Goal: Task Accomplishment & Management: Manage account settings

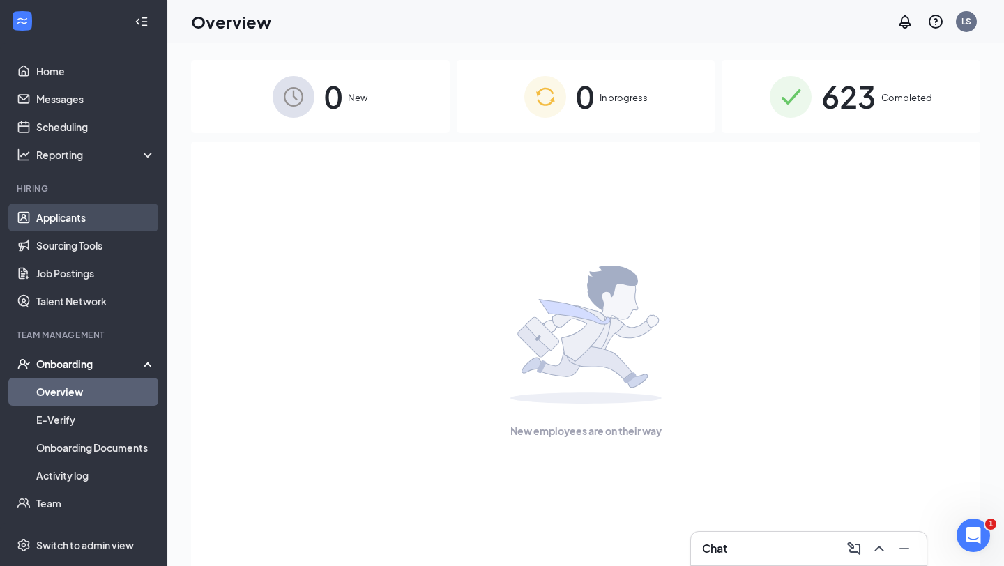
click at [75, 220] on link "Applicants" at bounding box center [95, 217] width 119 height 28
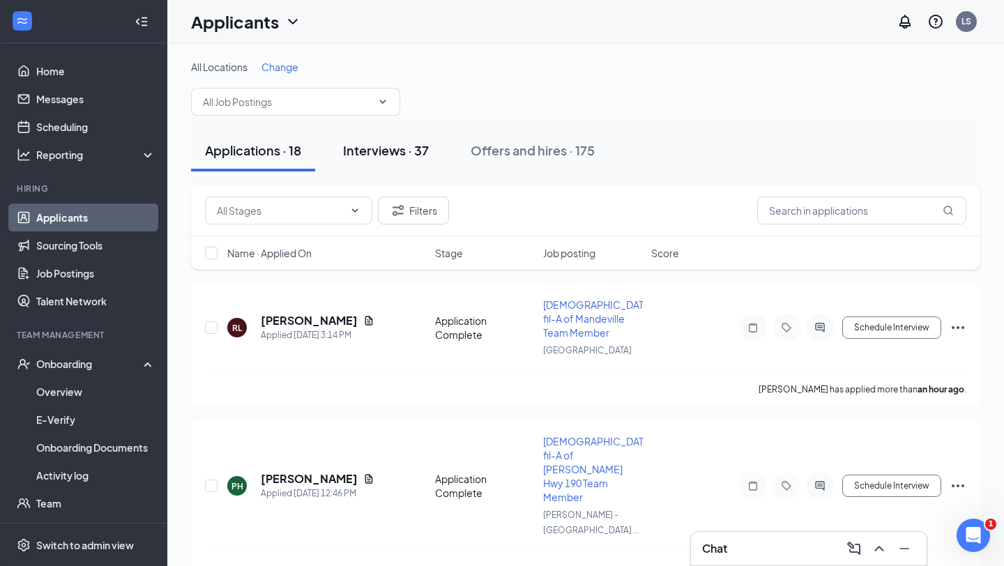
click at [415, 151] on div "Interviews · 37" at bounding box center [386, 149] width 86 height 17
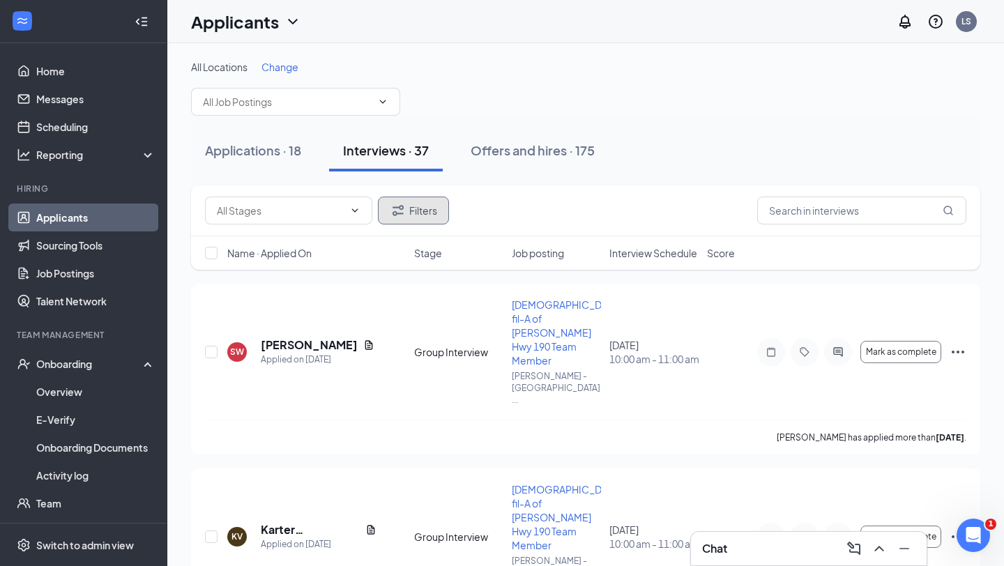
click at [438, 207] on button "Filters" at bounding box center [413, 211] width 71 height 28
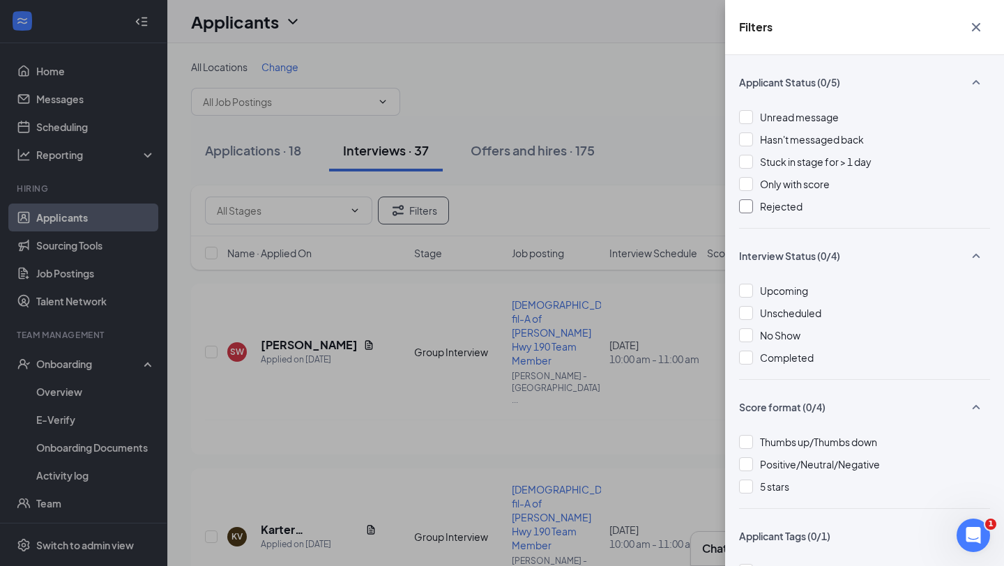
click at [753, 206] on div "Rejected" at bounding box center [864, 206] width 251 height 15
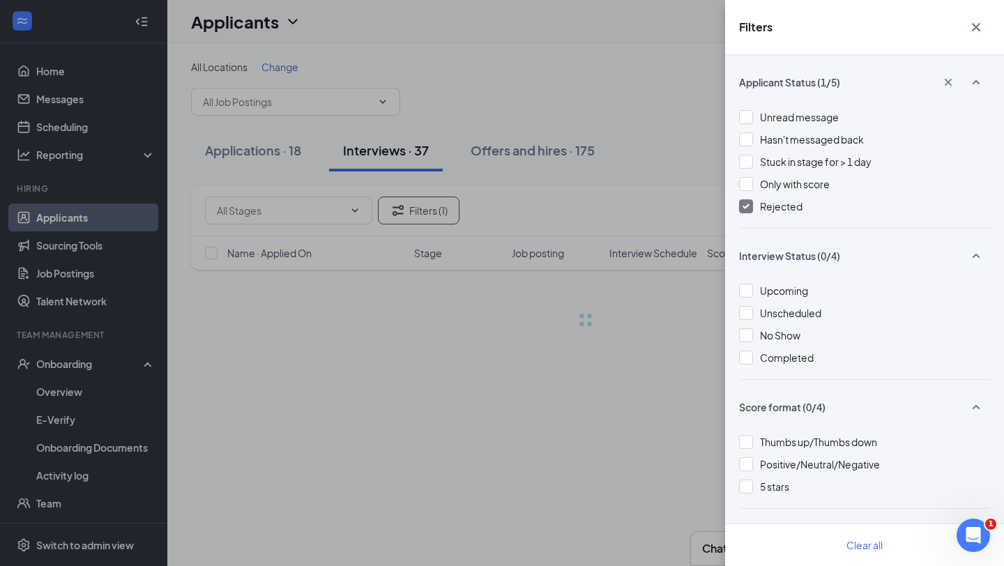
click at [668, 211] on div "Filters Applicant Status (1/5) Unread message Hasn't messaged back Stuck in sta…" at bounding box center [502, 283] width 1004 height 566
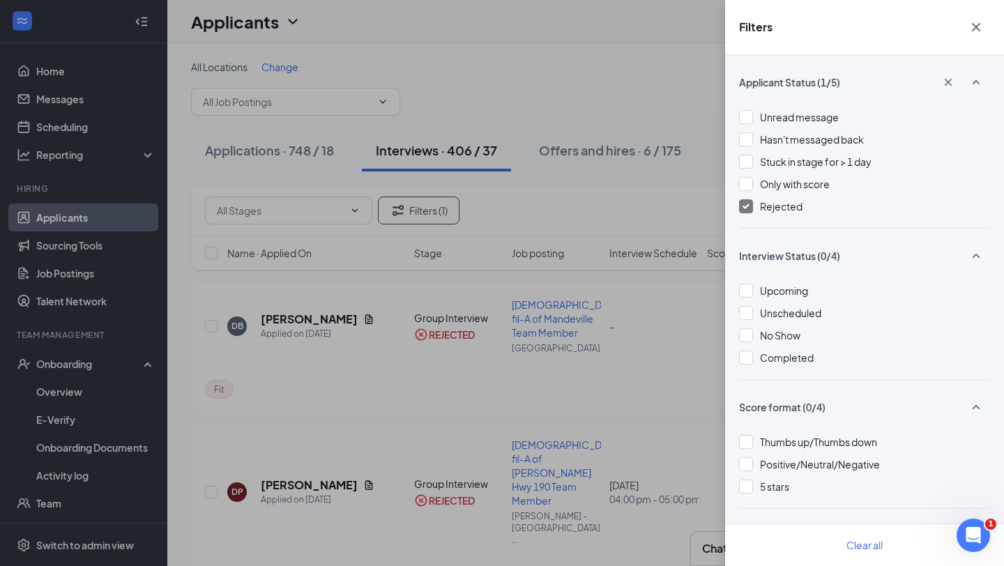
click at [663, 213] on div "Filters Applicant Status (1/5) Unread message Hasn't messaged back Stuck in sta…" at bounding box center [502, 283] width 1004 height 566
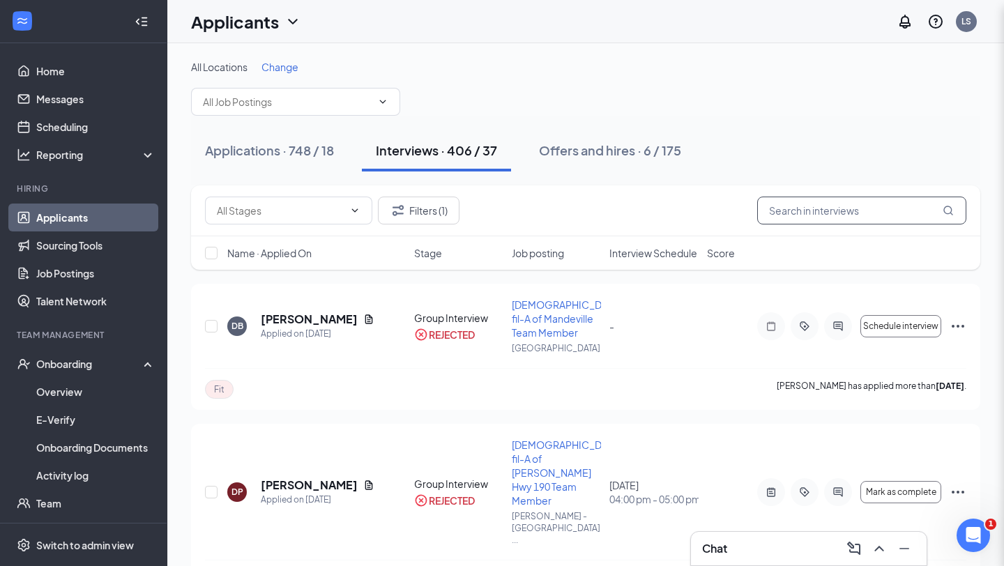
click at [788, 213] on input "text" at bounding box center [861, 211] width 209 height 28
type input "[PERSON_NAME]"
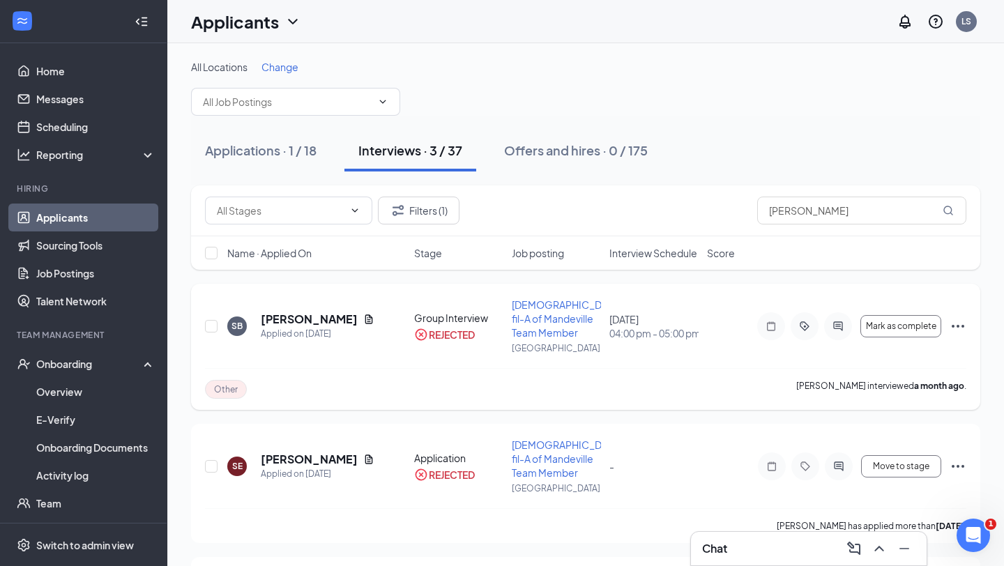
click at [961, 323] on icon "Ellipses" at bounding box center [957, 326] width 17 height 17
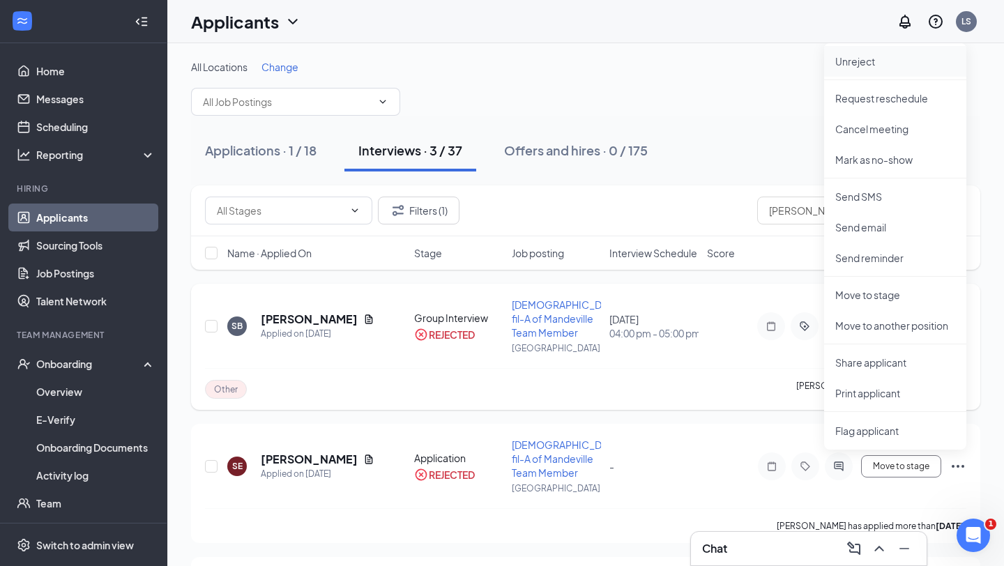
click at [859, 68] on p "Unreject" at bounding box center [895, 61] width 120 height 14
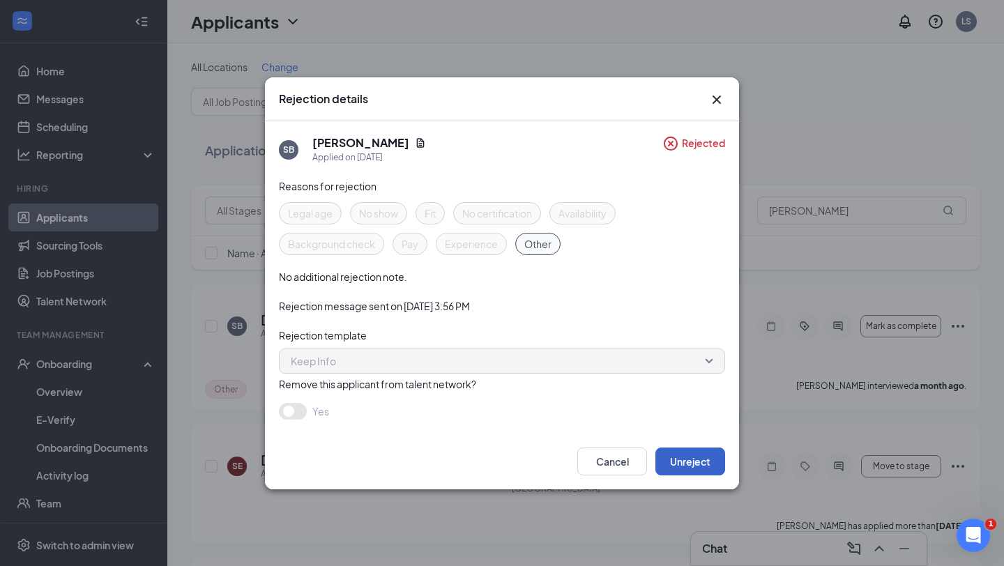
click at [677, 453] on button "Unreject" at bounding box center [690, 461] width 70 height 28
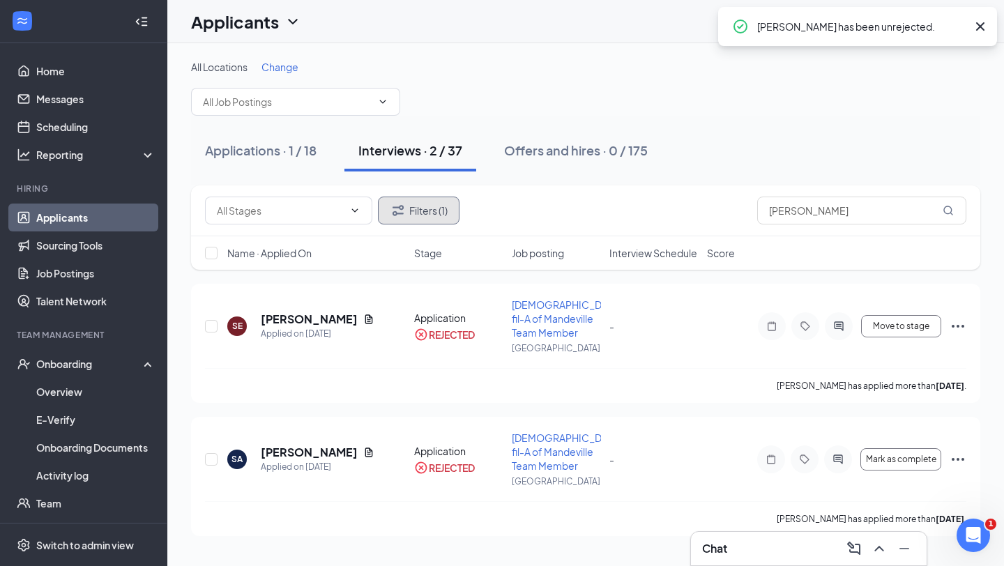
click at [450, 213] on button "Filters (1)" at bounding box center [419, 211] width 82 height 28
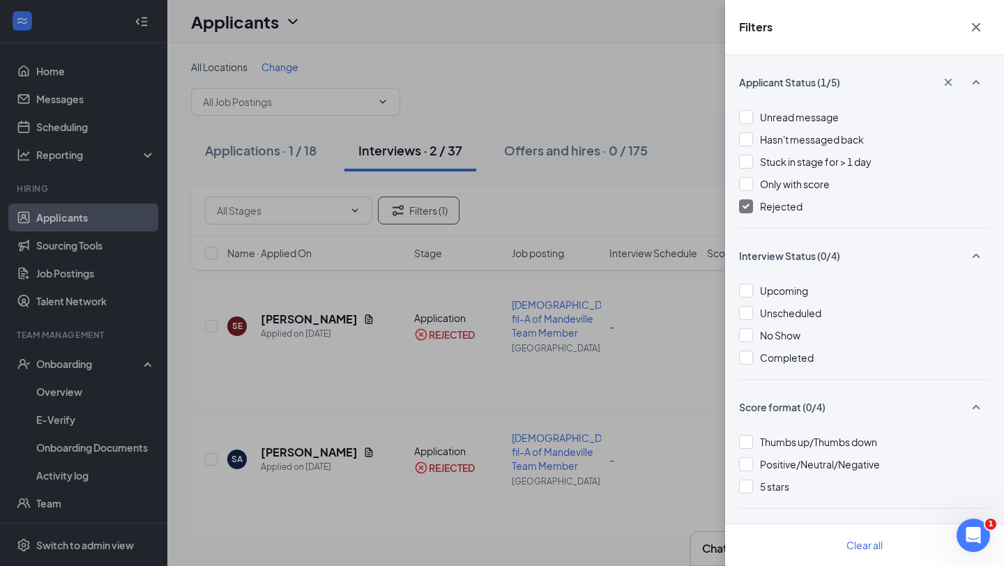
click at [748, 210] on div at bounding box center [746, 206] width 14 height 14
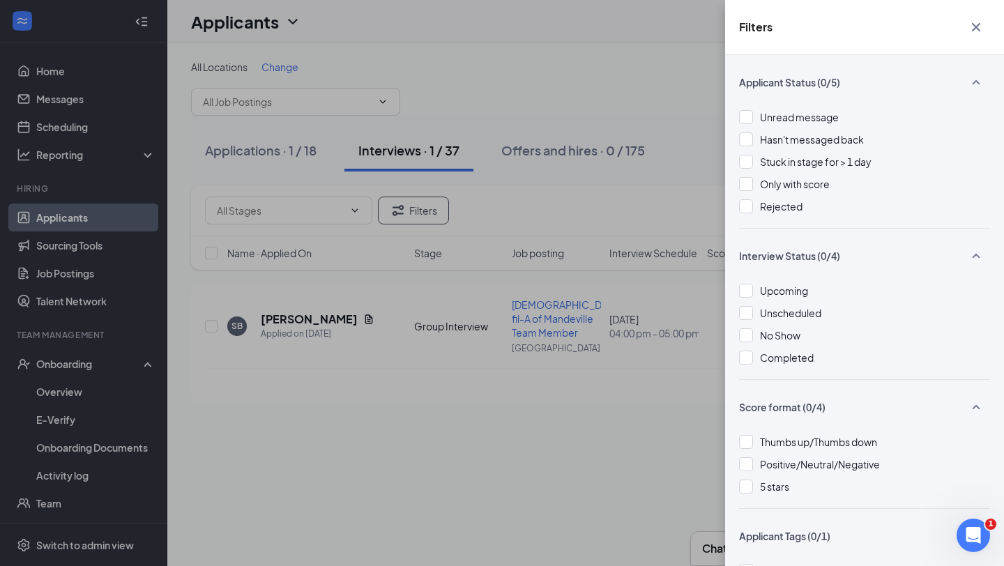
click at [601, 307] on div "Filters Applicant Status (0/5) Unread message Hasn't messaged back Stuck in sta…" at bounding box center [502, 283] width 1004 height 566
click at [437, 374] on div "Filters Applicant Status (0/5) Unread message Hasn't messaged back Stuck in sta…" at bounding box center [502, 283] width 1004 height 566
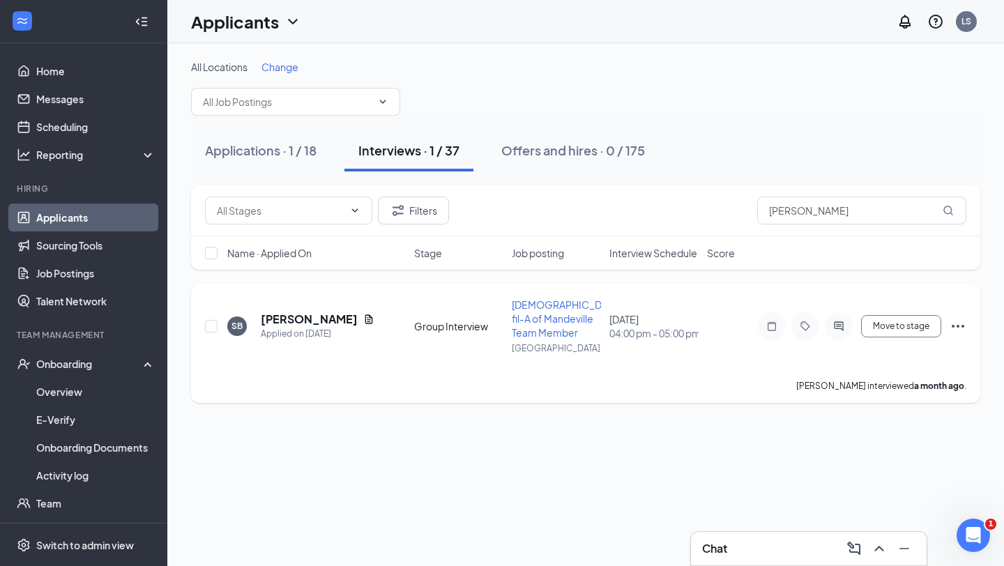
click at [951, 335] on div "Move to stage" at bounding box center [861, 326] width 209 height 28
click at [954, 331] on icon "Ellipses" at bounding box center [957, 326] width 17 height 17
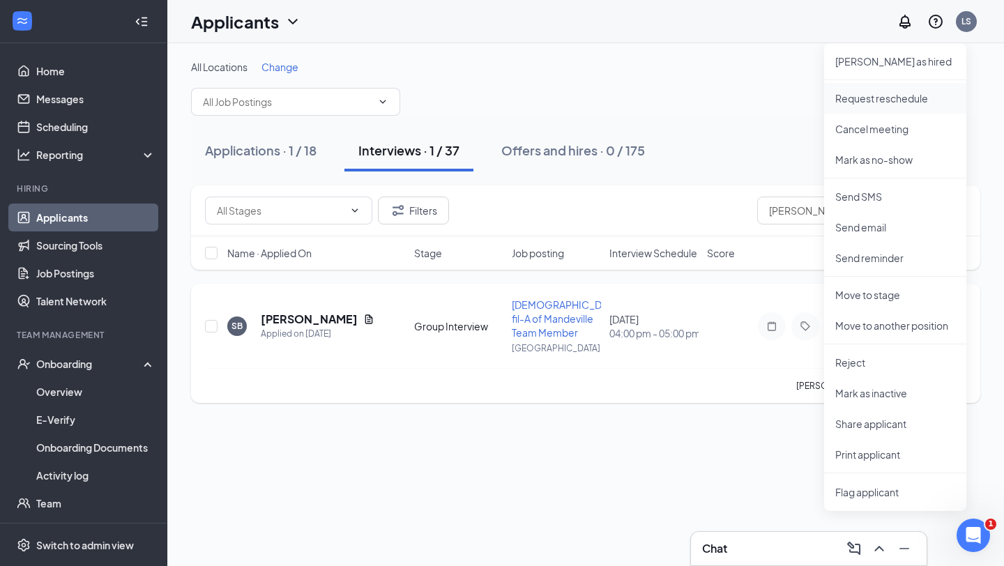
click at [889, 102] on p "Request reschedule" at bounding box center [895, 98] width 120 height 14
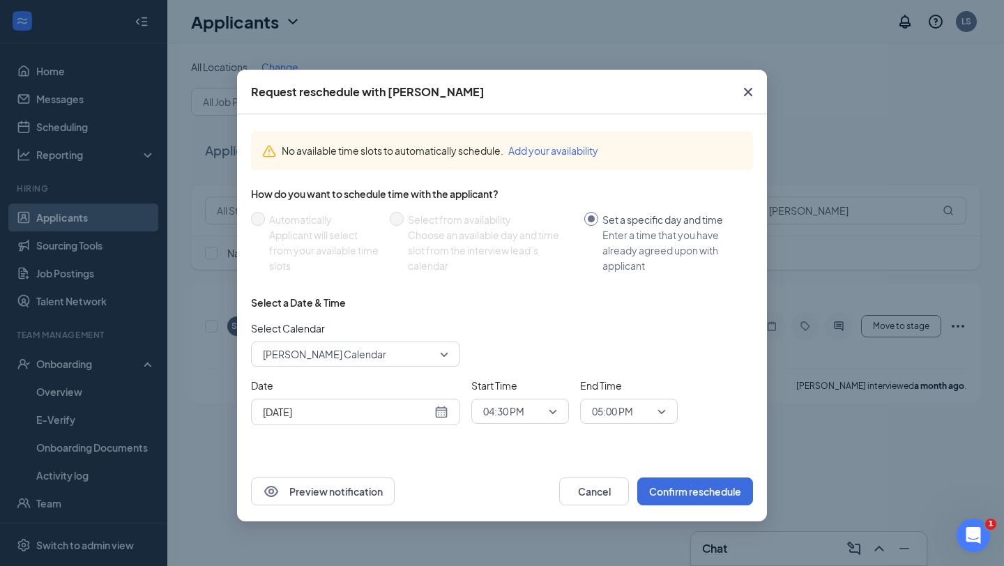
click at [747, 91] on icon "Cross" at bounding box center [748, 92] width 8 height 8
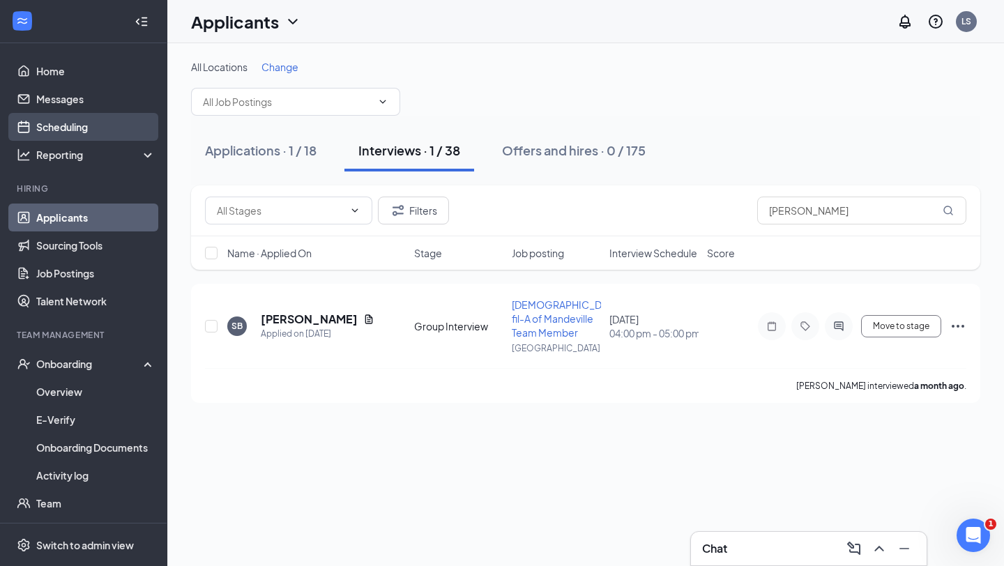
click at [56, 130] on link "Scheduling" at bounding box center [95, 127] width 119 height 28
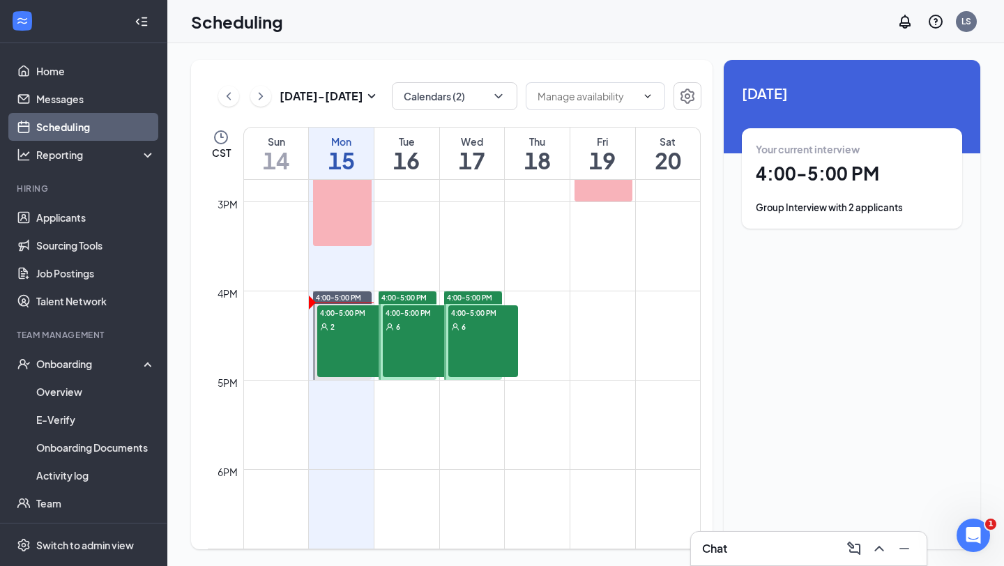
scroll to position [1296, 0]
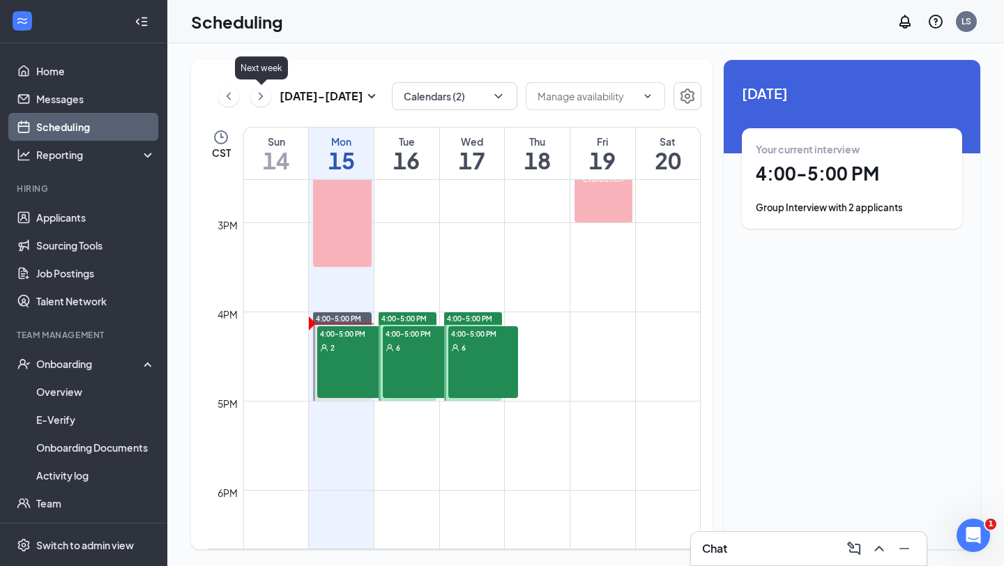
click at [259, 95] on icon "ChevronRight" at bounding box center [261, 96] width 14 height 17
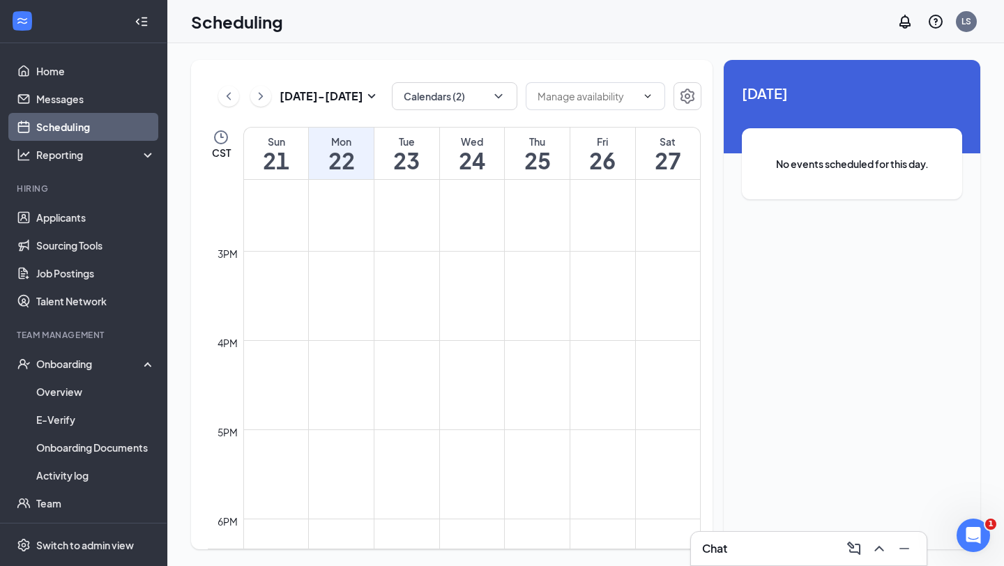
scroll to position [1275, 0]
drag, startPoint x: 341, startPoint y: 337, endPoint x: 340, endPoint y: 416, distance: 78.8
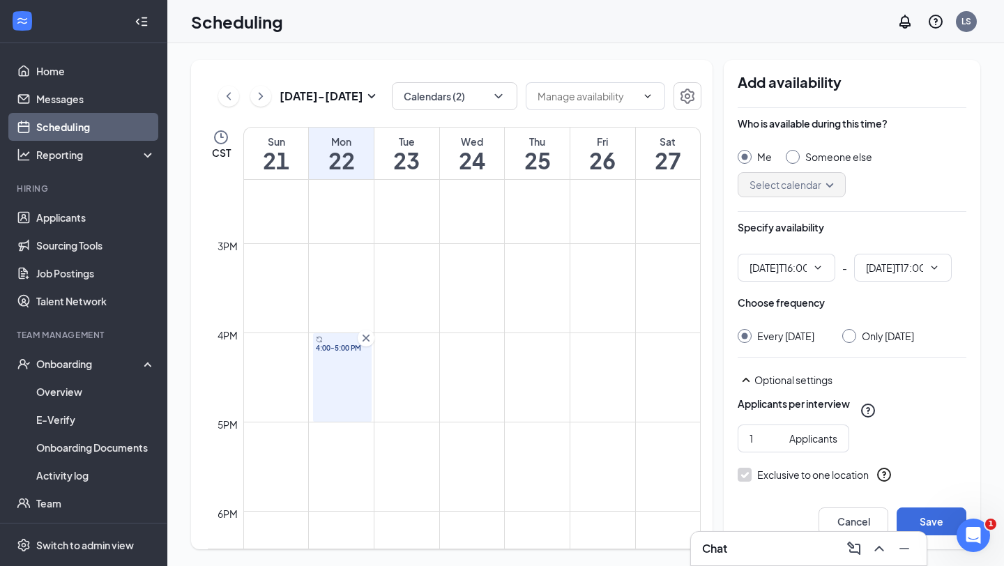
type input "04:00 PM"
type input "05:00 PM"
click at [852, 335] on input "Only [DATE]" at bounding box center [847, 334] width 10 height 10
radio input "true"
radio input "false"
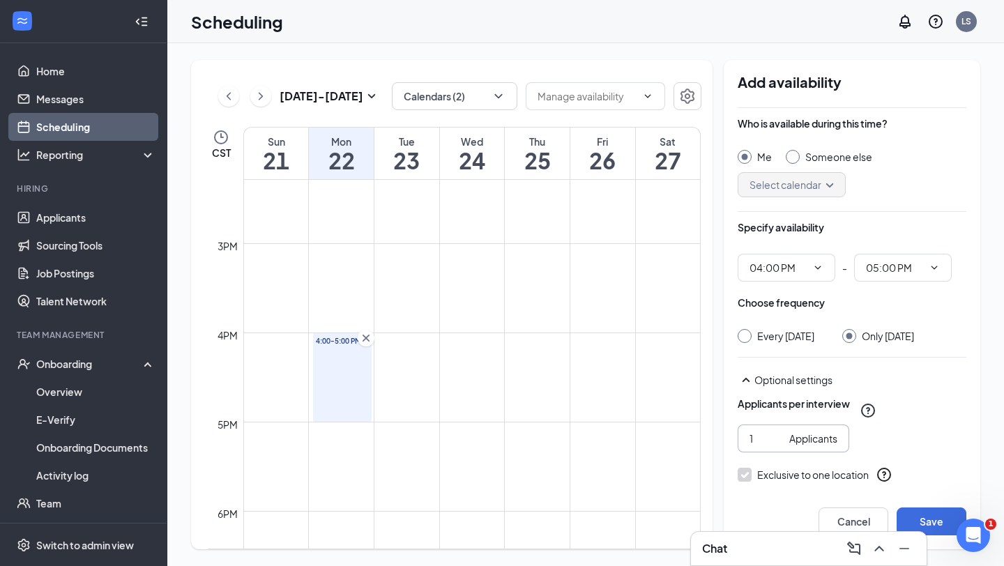
click at [759, 435] on input "1" at bounding box center [766, 438] width 34 height 15
type input "8"
click at [923, 431] on div "Applicants per interview 8 Applicants" at bounding box center [851, 425] width 229 height 56
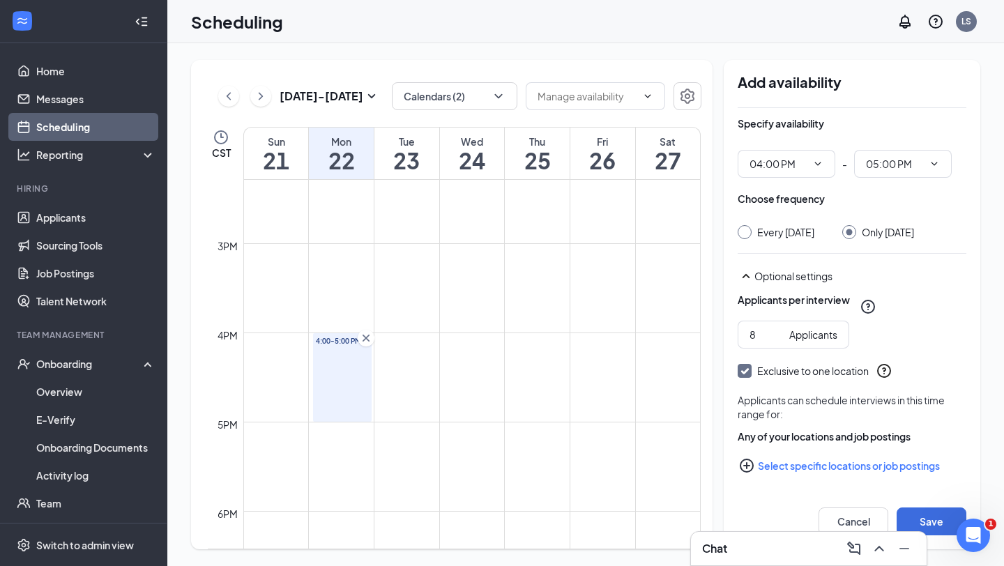
click at [763, 461] on button "Select specific locations or job postings" at bounding box center [851, 466] width 229 height 28
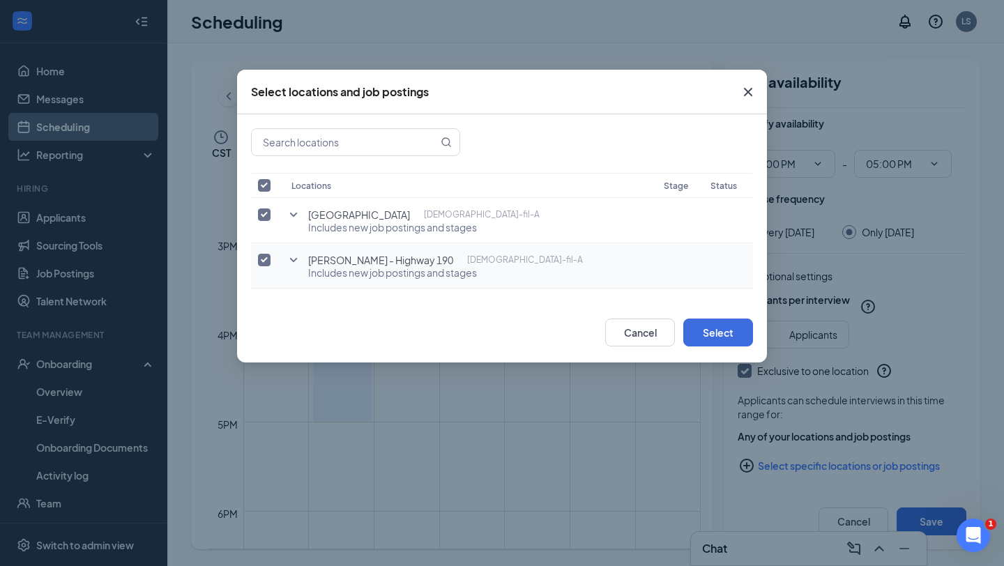
click at [266, 259] on input "checkbox" at bounding box center [264, 260] width 13 height 13
checkbox input "false"
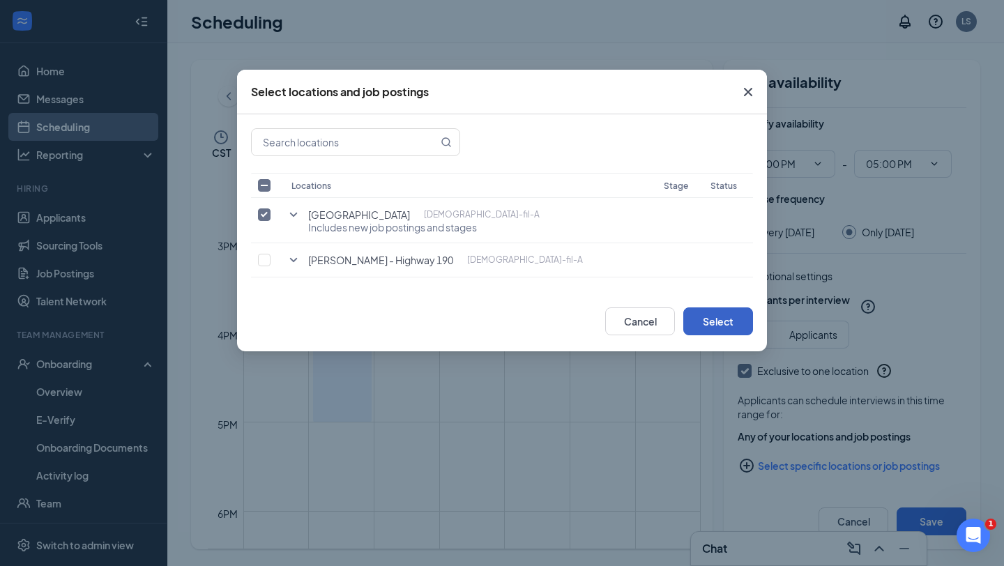
click at [739, 316] on button "Select" at bounding box center [718, 321] width 70 height 28
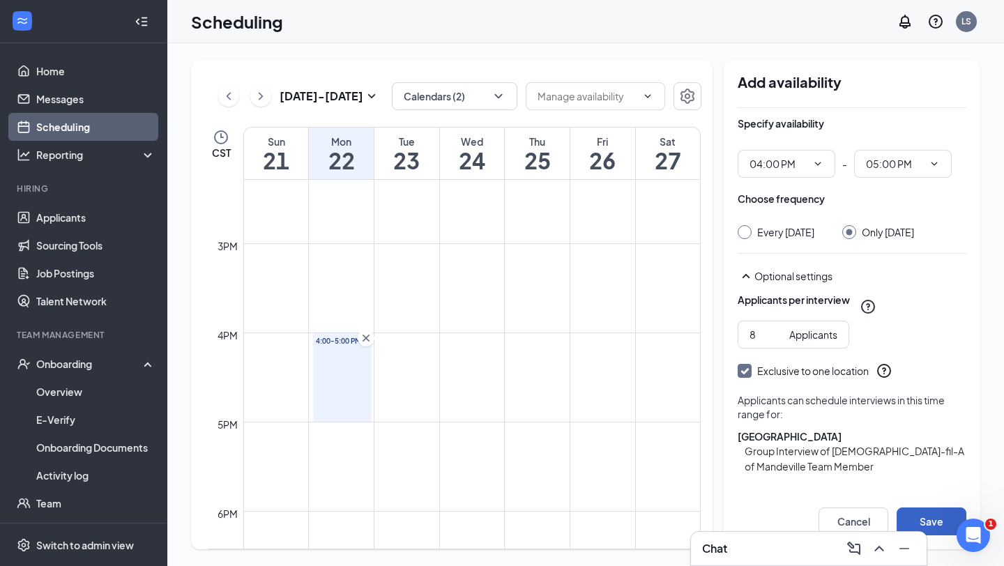
click at [946, 524] on button "Save" at bounding box center [931, 521] width 70 height 28
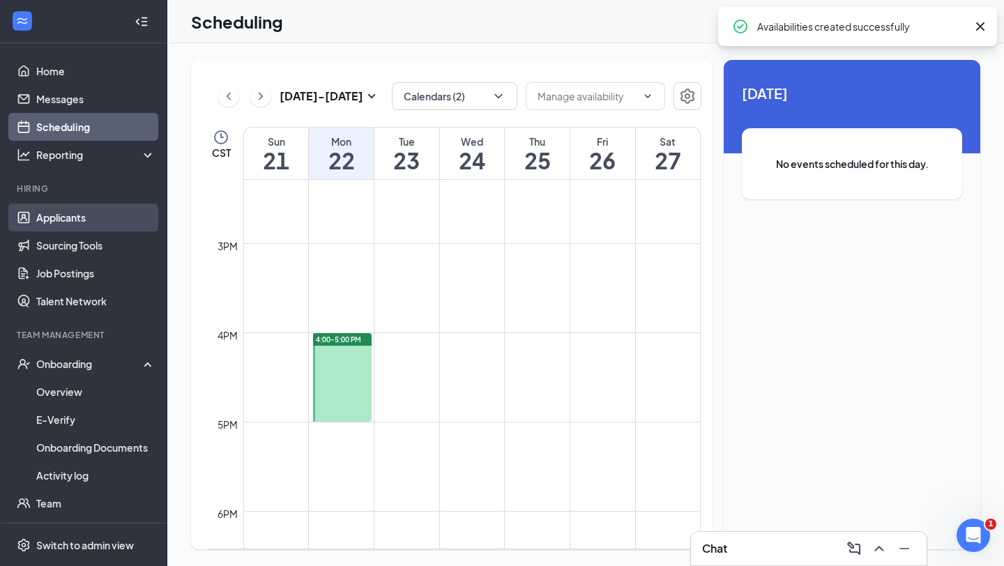
click at [63, 211] on link "Applicants" at bounding box center [95, 217] width 119 height 28
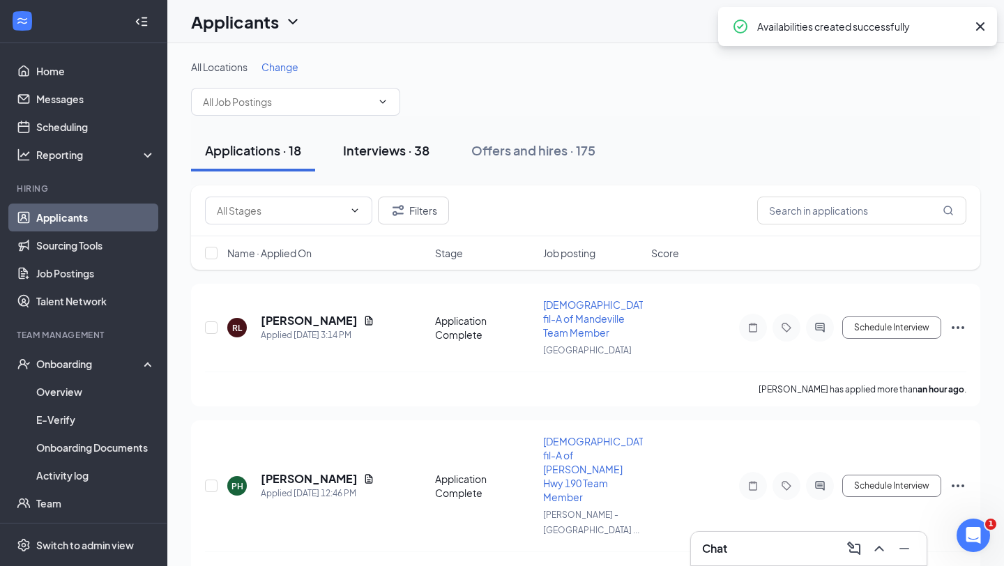
click at [399, 157] on div "Interviews · 38" at bounding box center [386, 149] width 86 height 17
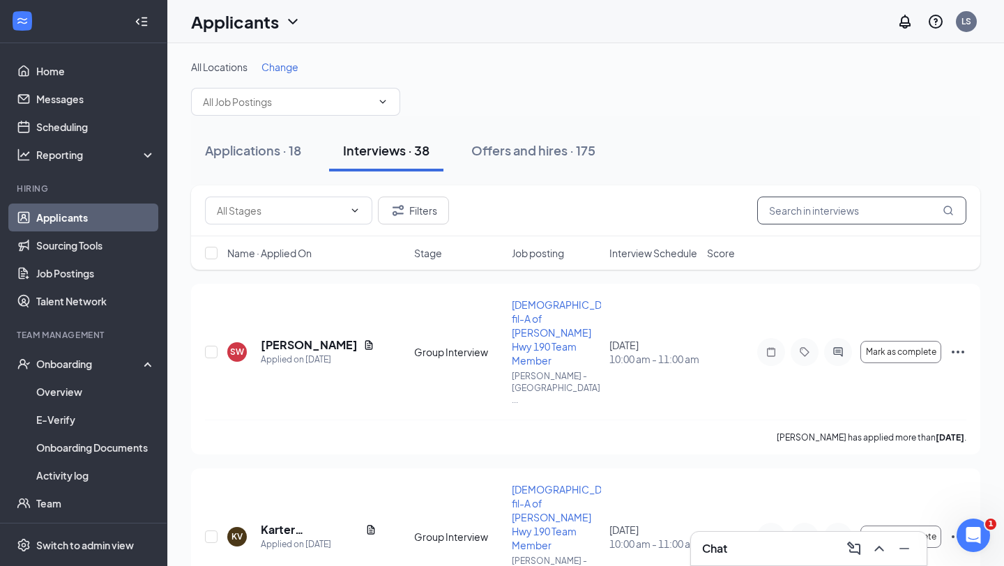
click at [776, 212] on input "text" at bounding box center [861, 211] width 209 height 28
type input "[PERSON_NAME]"
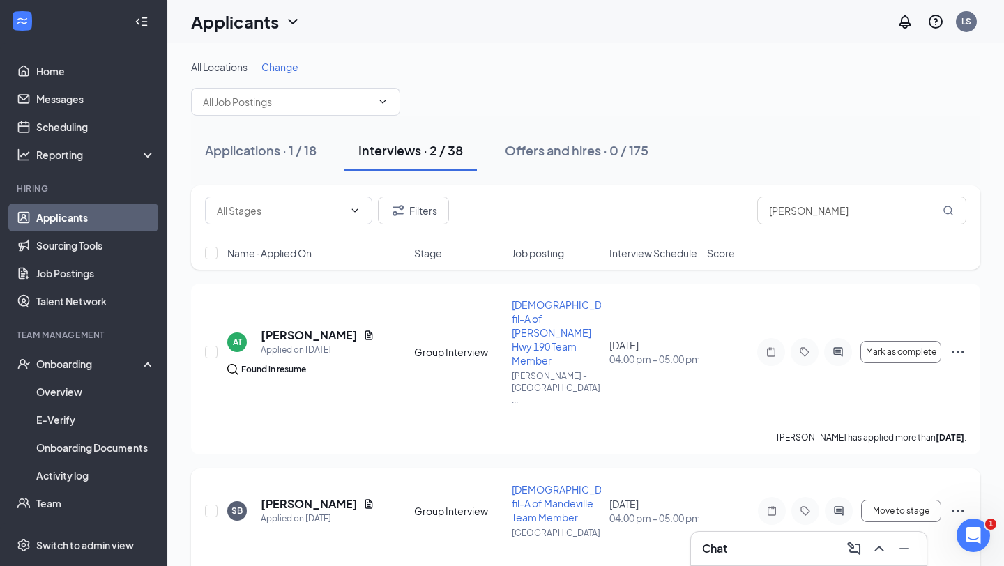
click at [956, 502] on icon "Ellipses" at bounding box center [957, 510] width 17 height 17
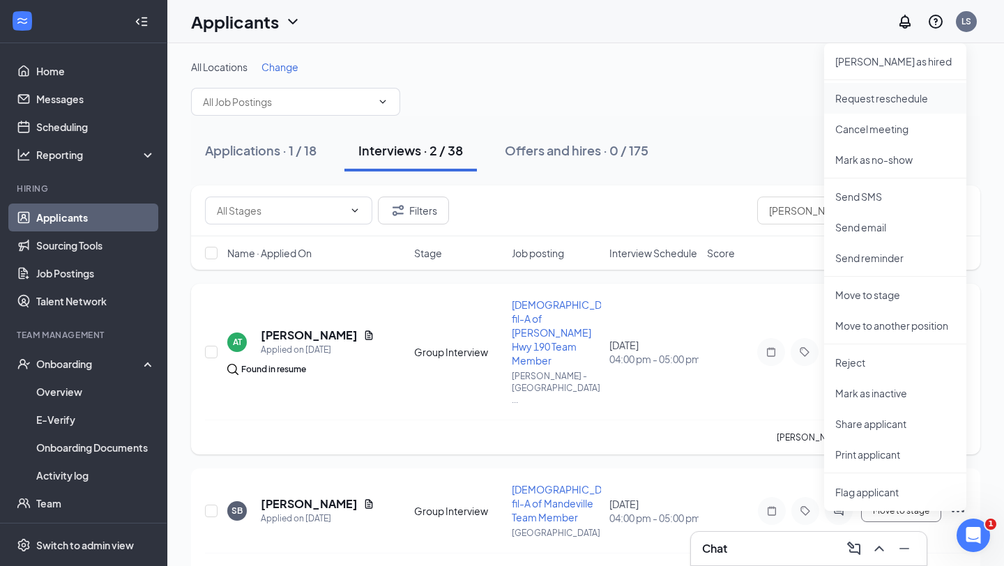
click at [896, 96] on p "Request reschedule" at bounding box center [895, 98] width 120 height 14
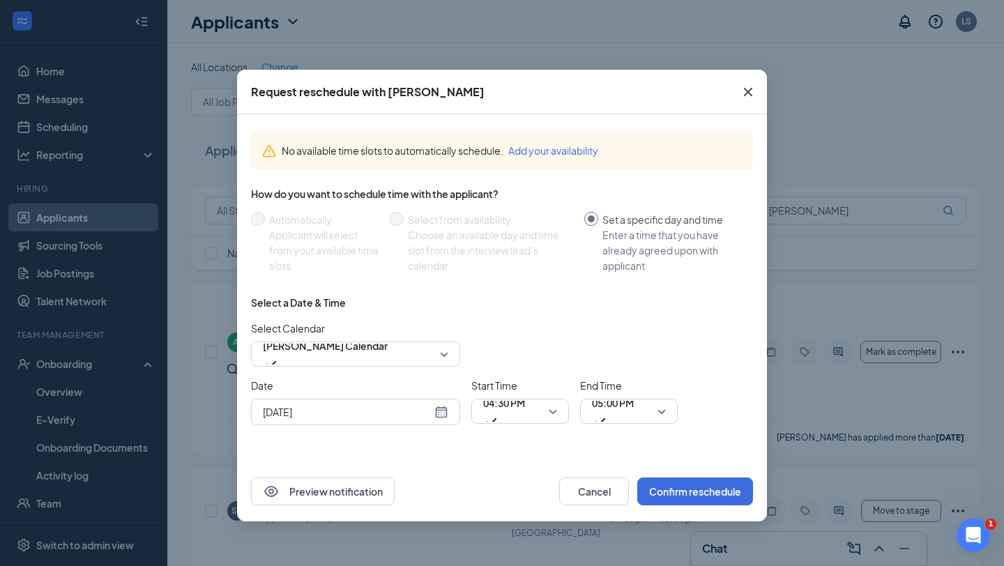
radio input "false"
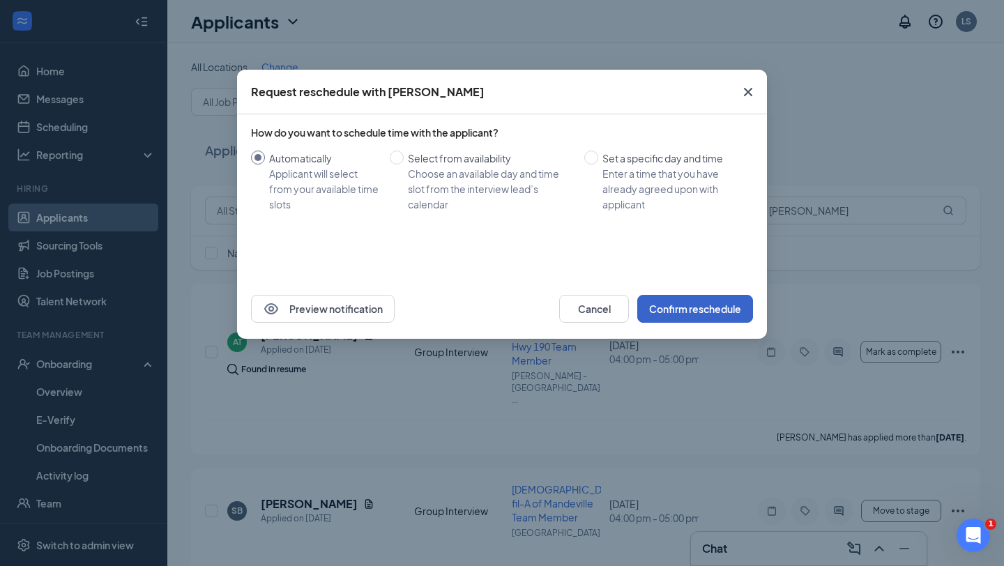
click at [689, 316] on button "Confirm reschedule" at bounding box center [695, 309] width 116 height 28
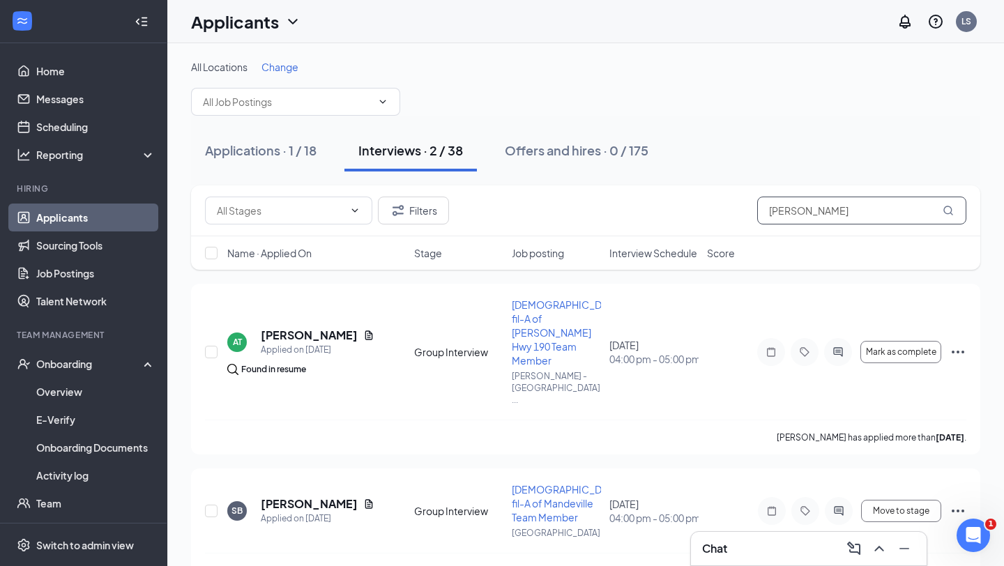
click at [806, 208] on input "[PERSON_NAME]" at bounding box center [861, 211] width 209 height 28
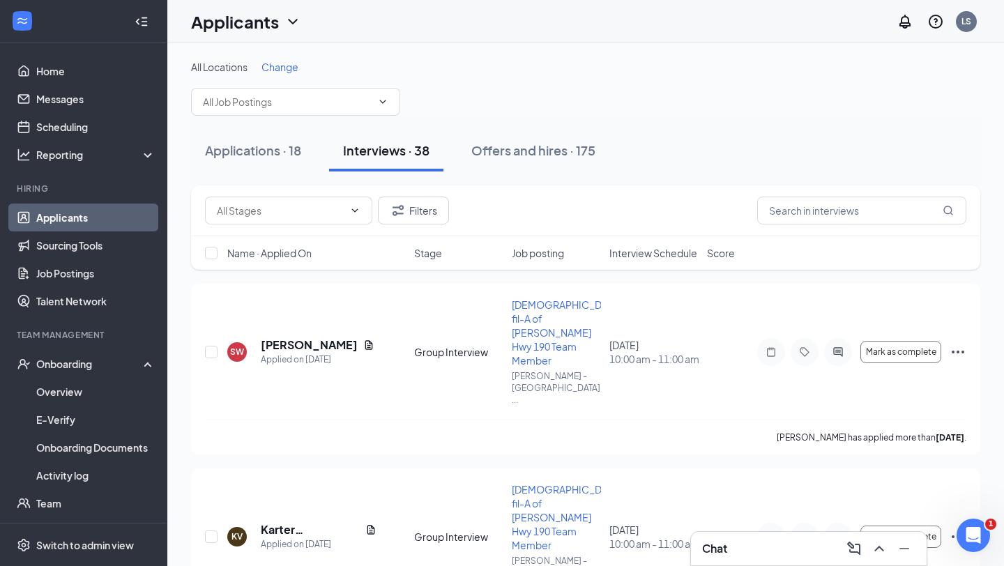
click at [663, 197] on div "Filters" at bounding box center [585, 211] width 761 height 28
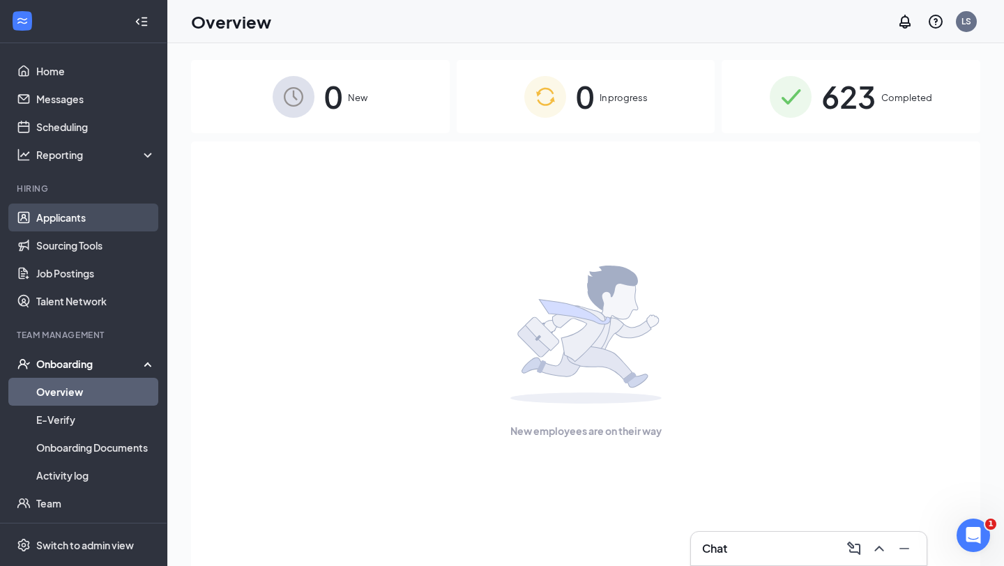
click at [95, 211] on link "Applicants" at bounding box center [95, 217] width 119 height 28
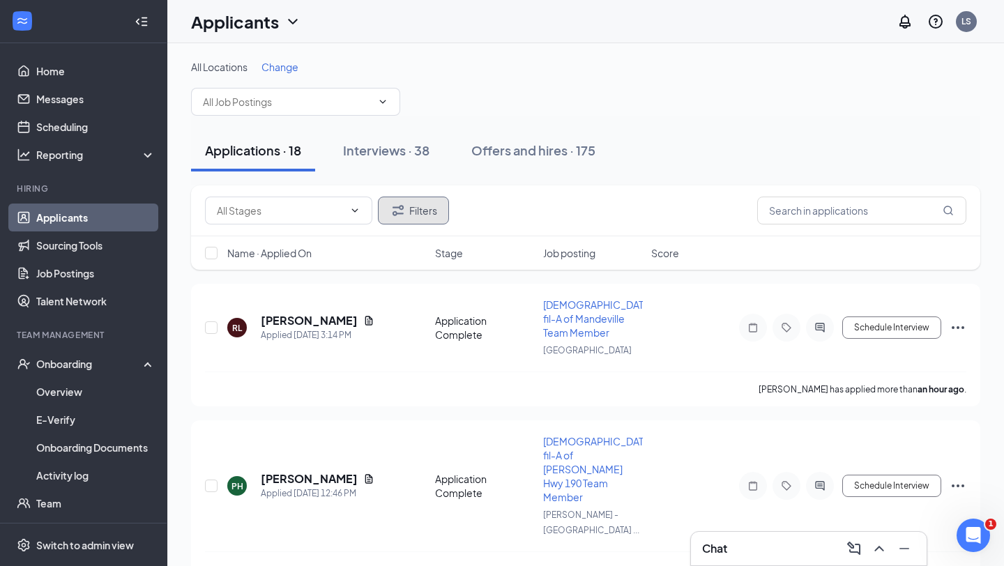
click at [396, 210] on icon "Filter" at bounding box center [398, 210] width 17 height 17
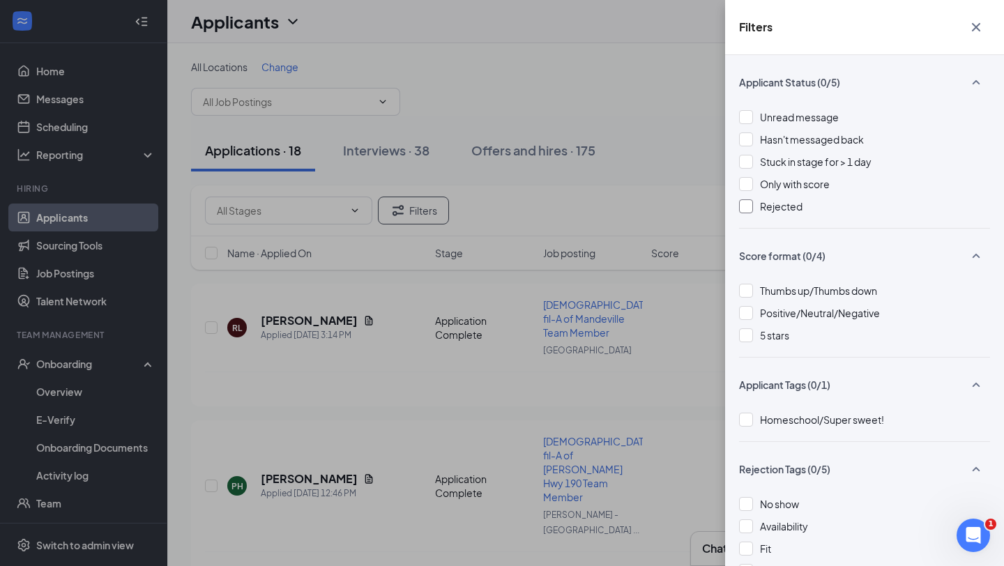
click at [779, 204] on span "Rejected" at bounding box center [781, 206] width 43 height 13
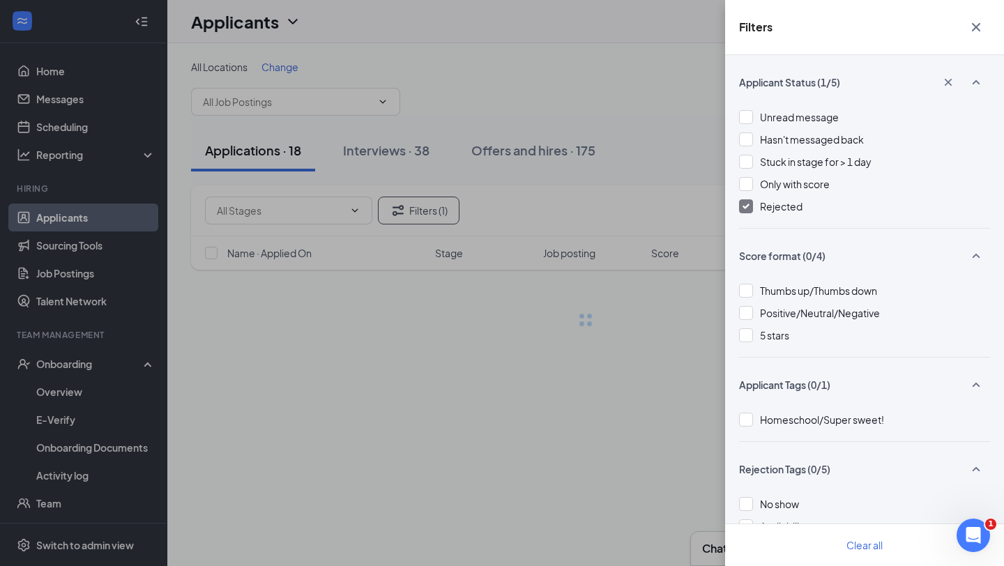
click at [646, 215] on div "Filters Applicant Status (1/5) Unread message Hasn't messaged back Stuck in sta…" at bounding box center [502, 283] width 1004 height 566
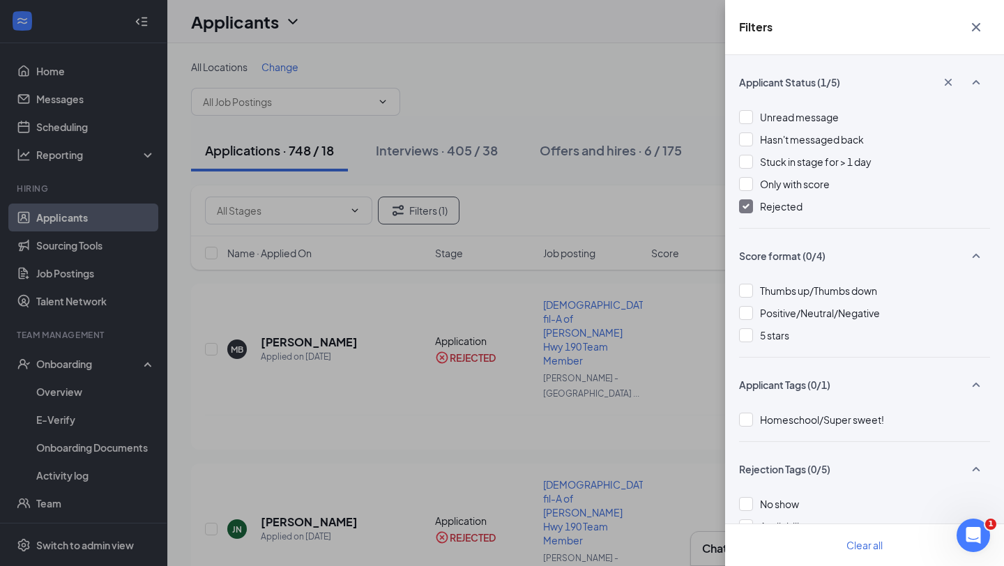
click at [650, 210] on div "Filters Applicant Status (1/5) Unread message Hasn't messaged back Stuck in sta…" at bounding box center [502, 283] width 1004 height 566
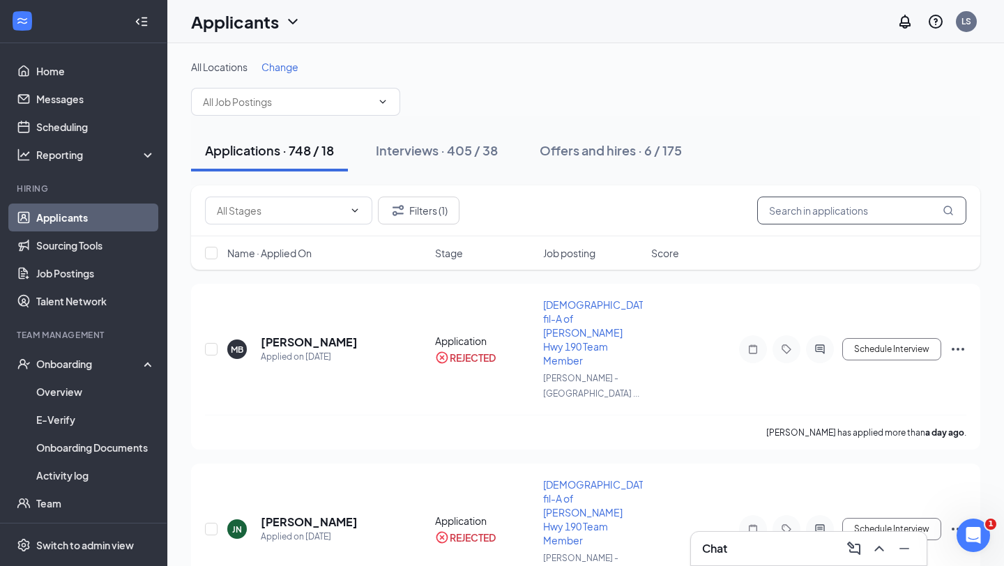
click at [797, 210] on input "text" at bounding box center [861, 211] width 209 height 28
type input "u"
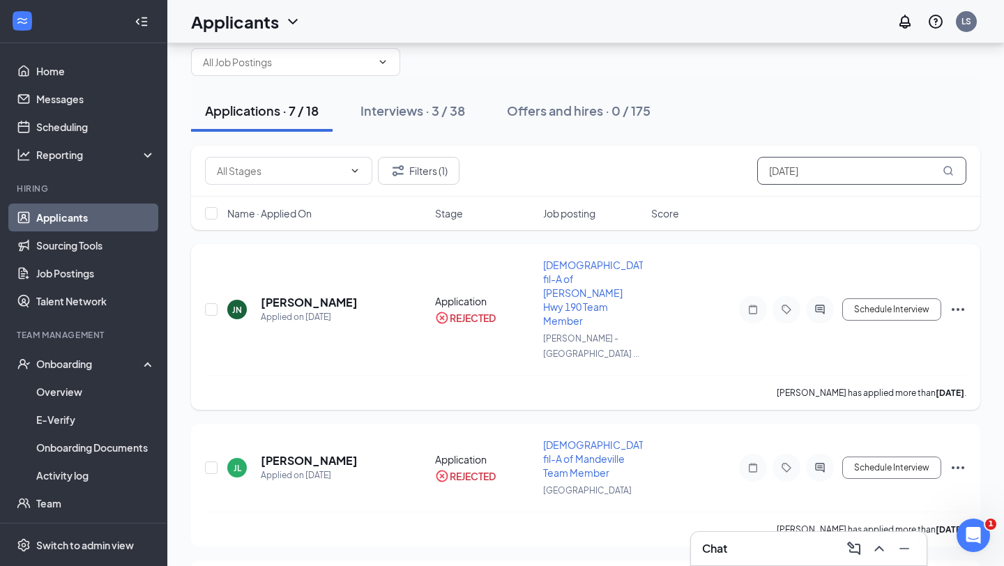
scroll to position [37, 0]
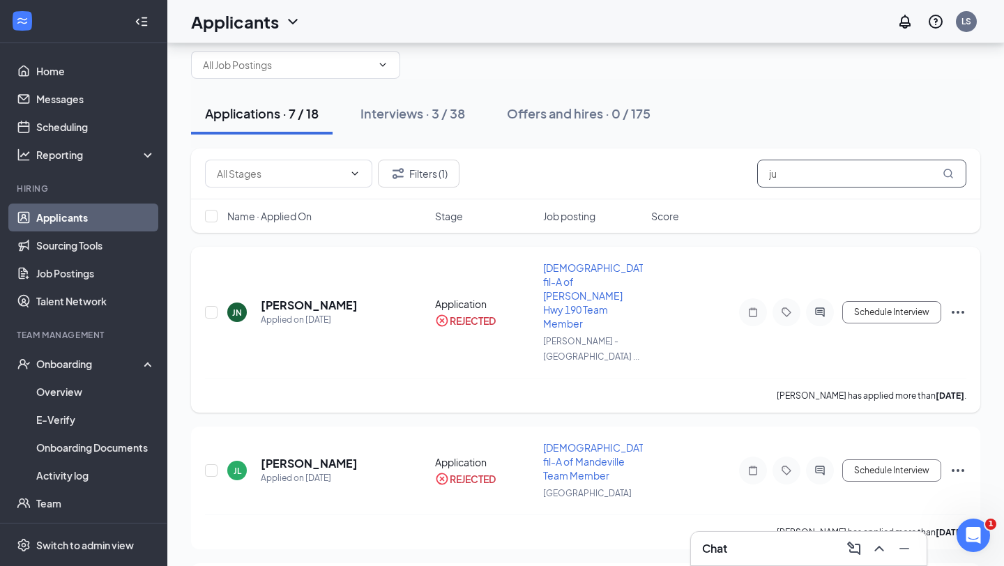
type input "j"
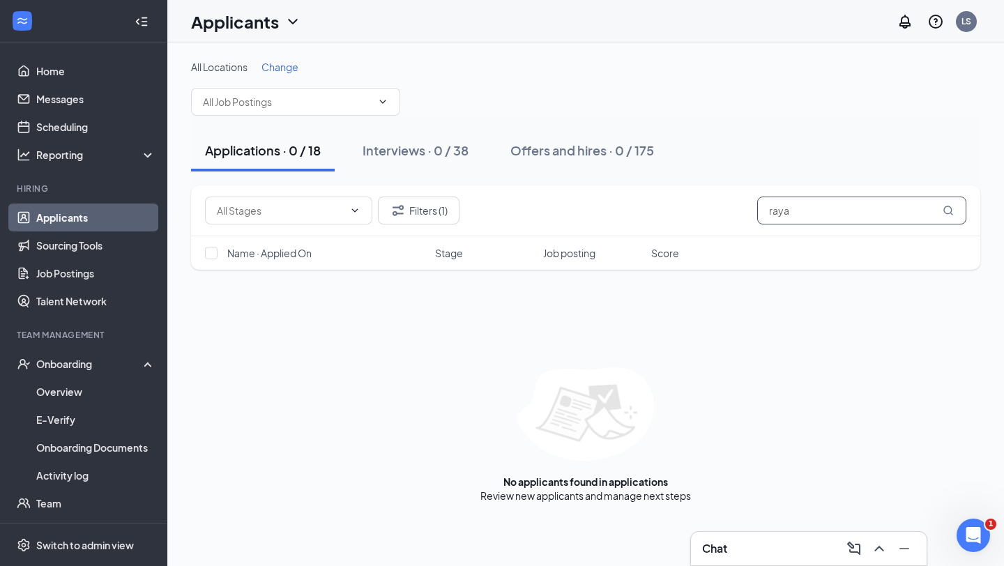
click at [788, 206] on input "raya" at bounding box center [861, 211] width 209 height 28
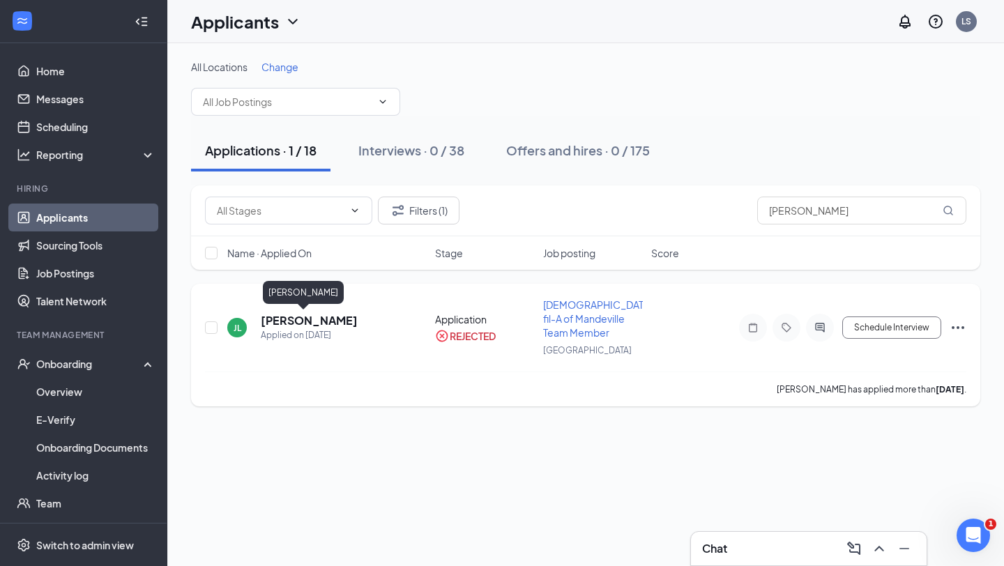
click at [275, 321] on h5 "Jules Laird" at bounding box center [309, 320] width 97 height 15
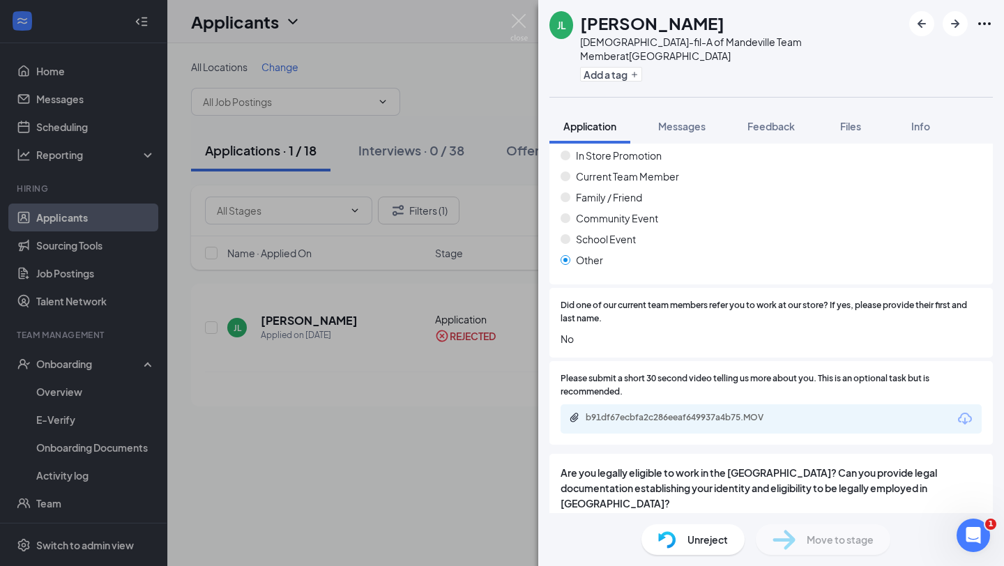
scroll to position [1356, 0]
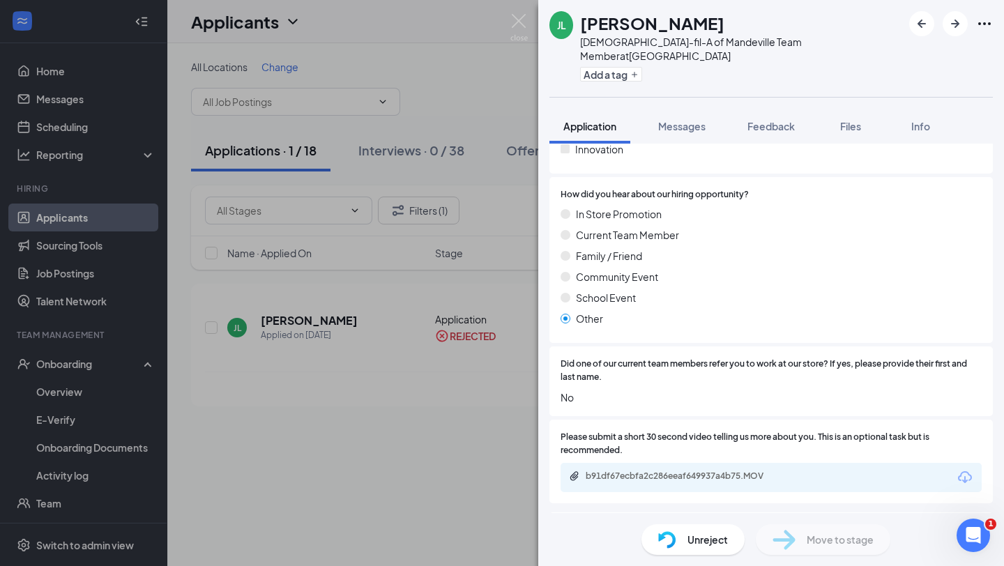
click at [498, 358] on div "JL Jules Laird Chick-fil-A of Mandeville Team Member at Mandeville Add a tag Ap…" at bounding box center [502, 283] width 1004 height 566
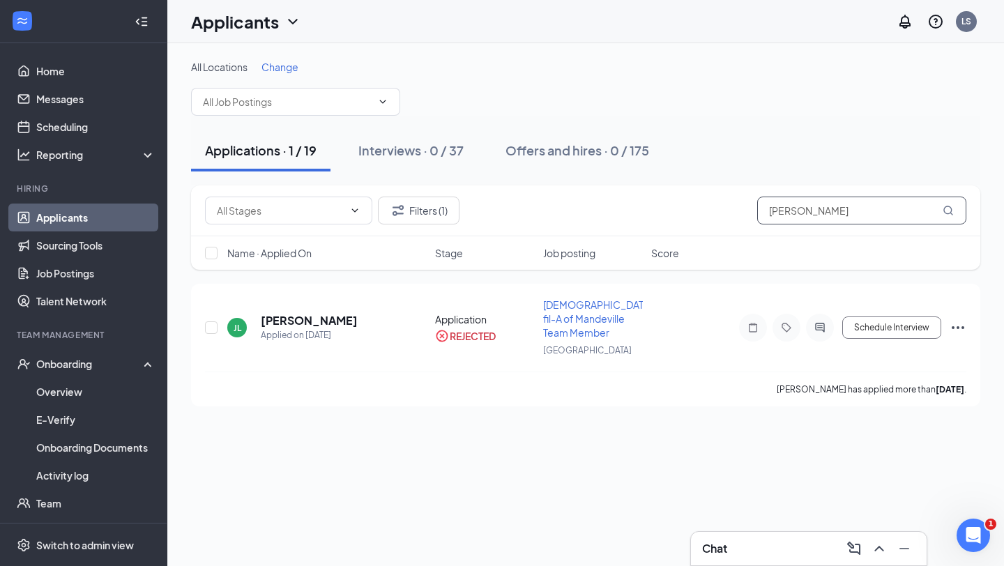
click at [806, 206] on input "jules" at bounding box center [861, 211] width 209 height 28
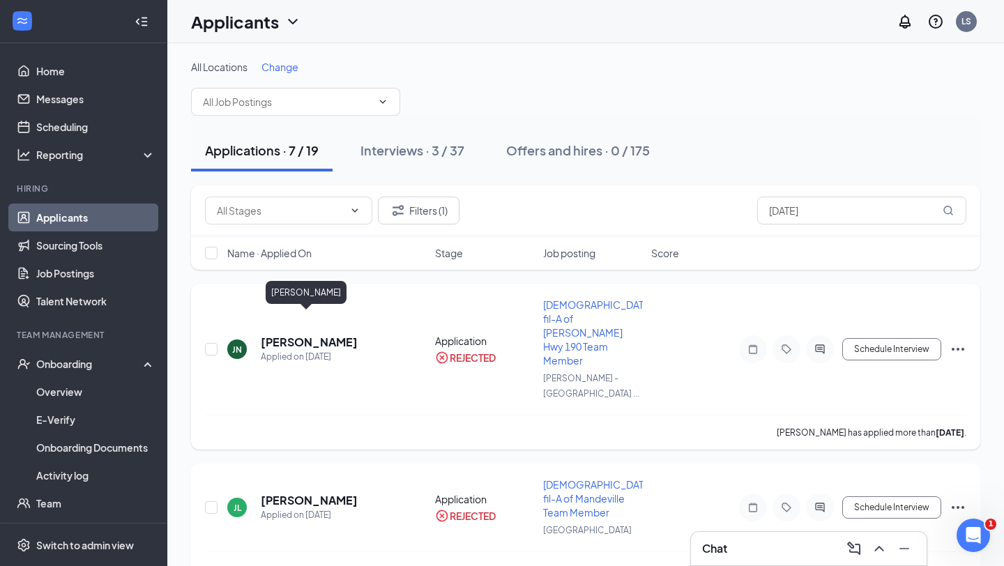
click at [320, 335] on h5 "Julius Nunnery" at bounding box center [309, 342] width 97 height 15
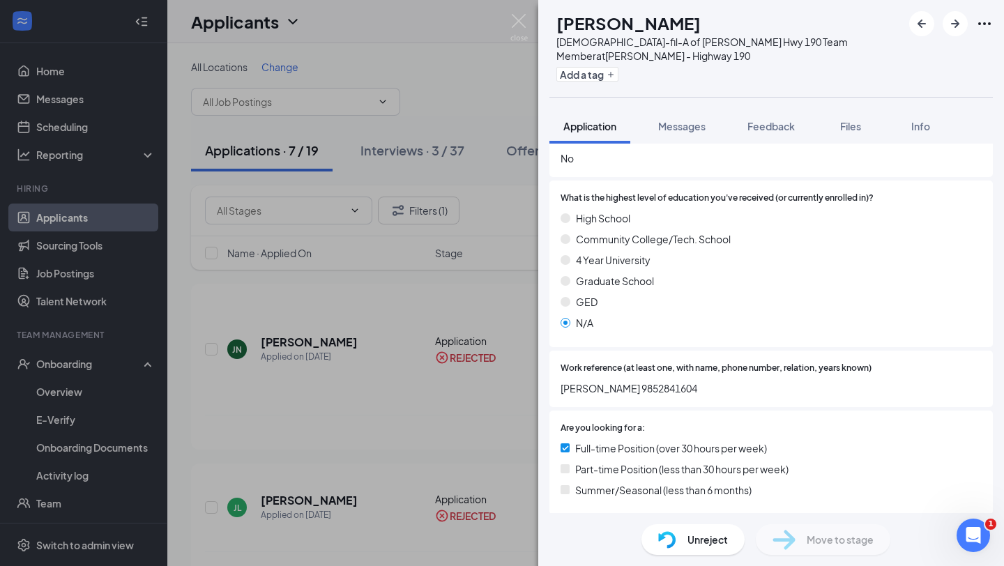
scroll to position [325, 0]
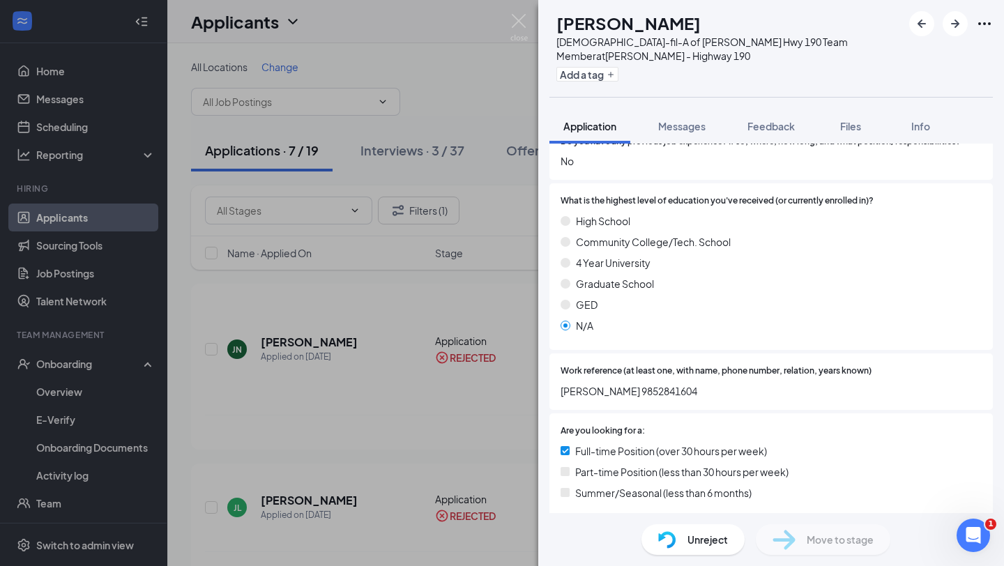
click at [497, 330] on div "JN Julius Nunnery Chick-fil-A of Covington Hwy 190 Team Member at Covington - H…" at bounding box center [502, 283] width 1004 height 566
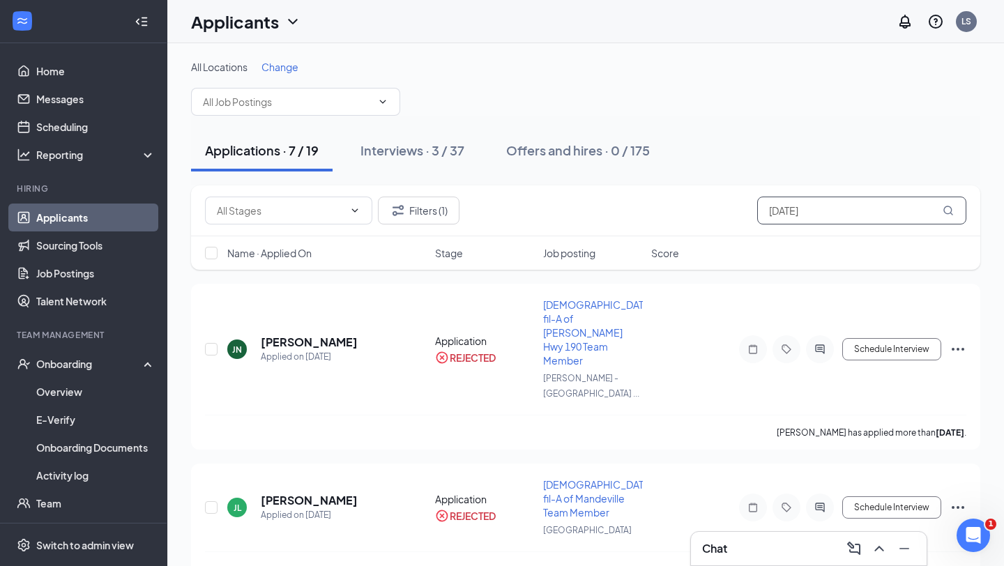
click at [769, 222] on input "jul" at bounding box center [861, 211] width 209 height 28
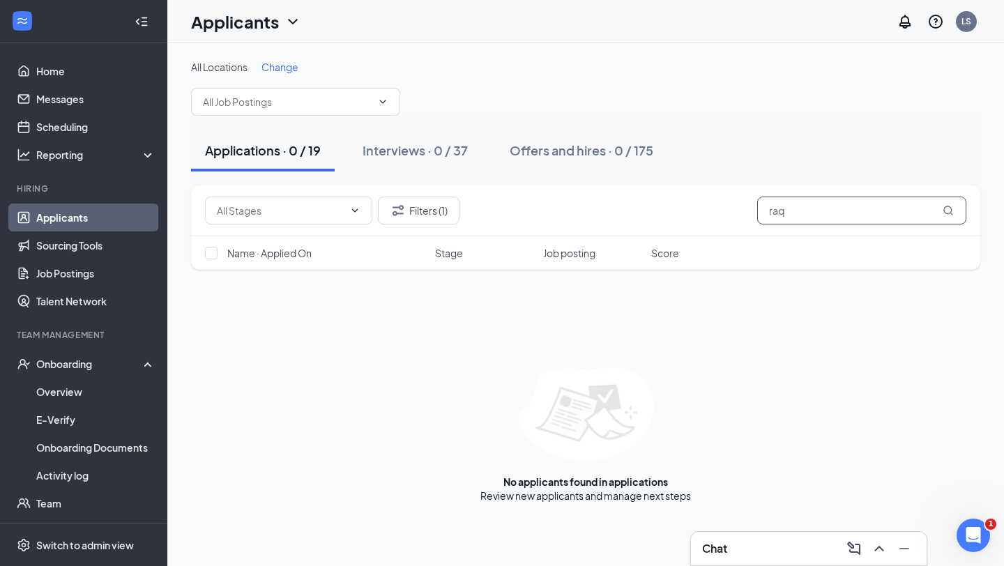
click at [780, 208] on input "raq" at bounding box center [861, 211] width 209 height 28
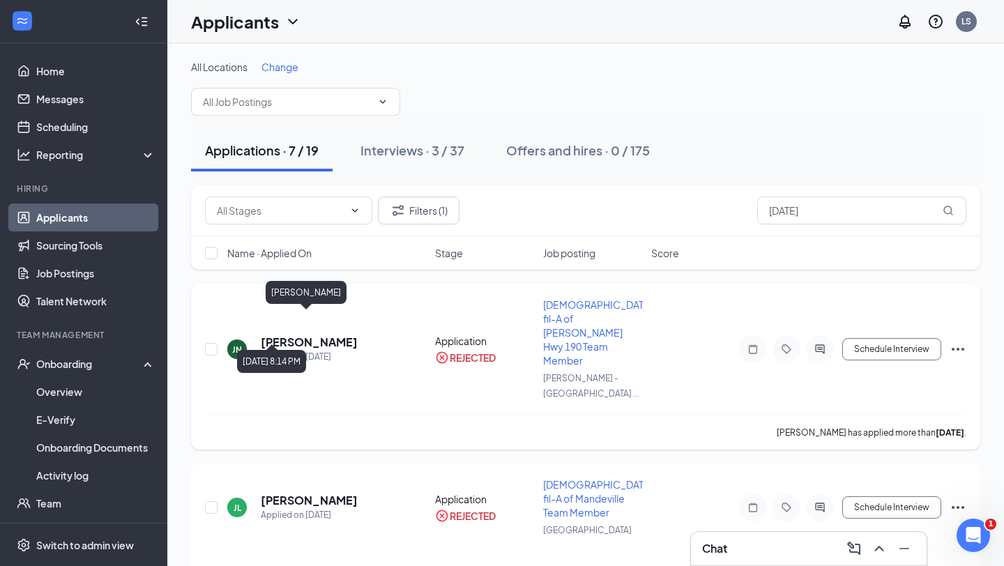
click at [318, 335] on h5 "Julius Nunnery" at bounding box center [309, 342] width 97 height 15
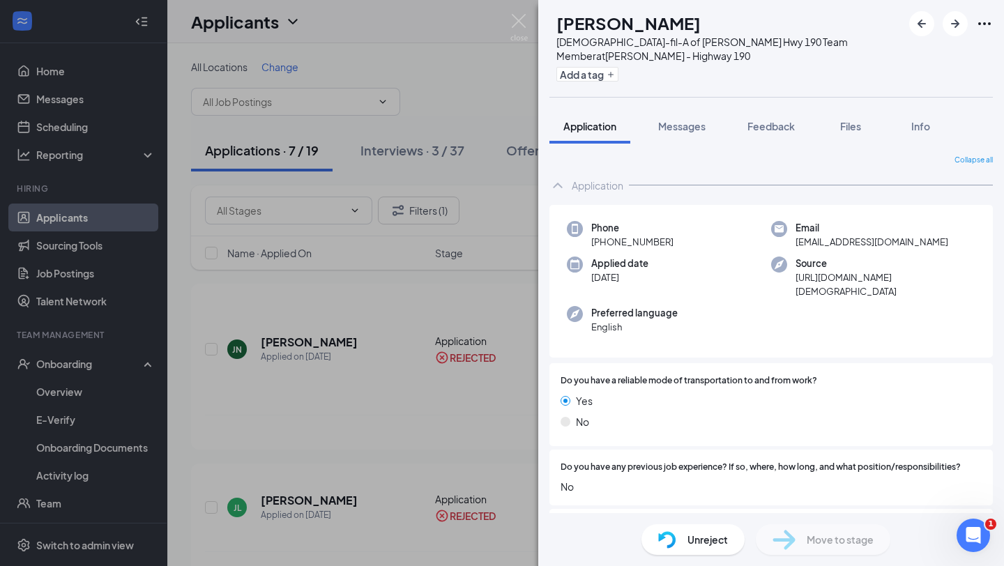
click at [374, 206] on div "JN Julius Nunnery Chick-fil-A of Covington Hwy 190 Team Member at Covington - H…" at bounding box center [502, 283] width 1004 height 566
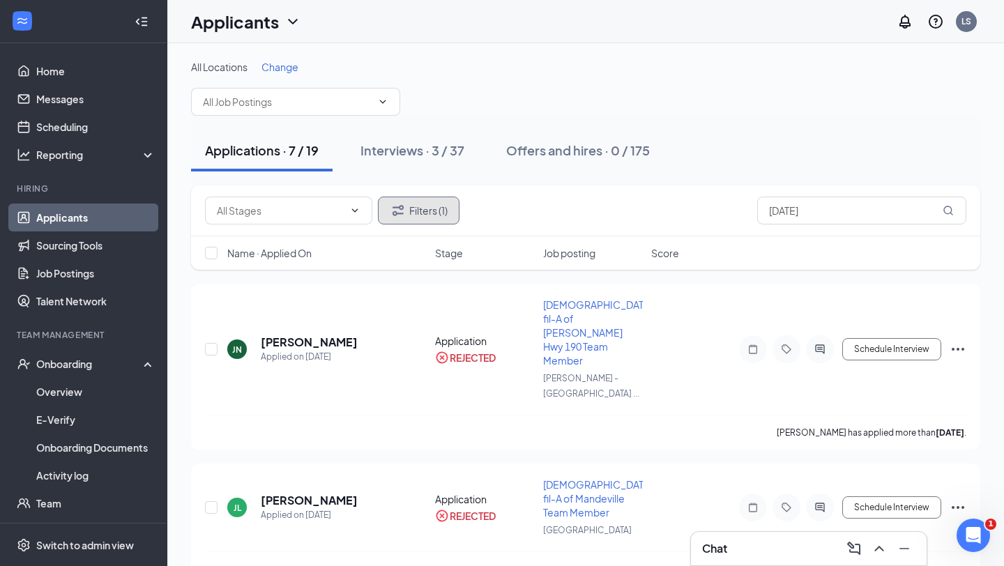
click at [438, 204] on button "Filters (1)" at bounding box center [419, 211] width 82 height 28
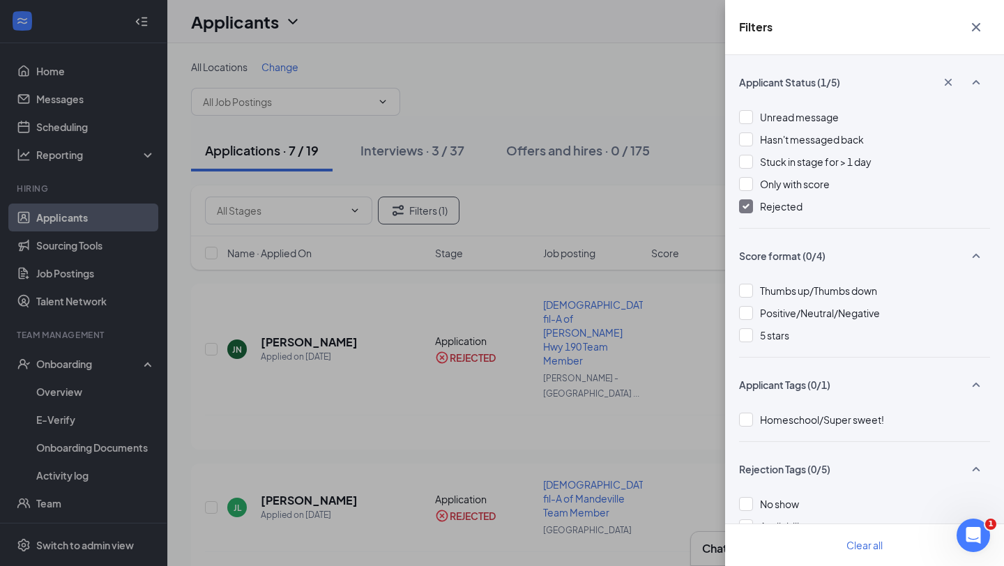
click at [756, 209] on div "Rejected" at bounding box center [864, 206] width 251 height 15
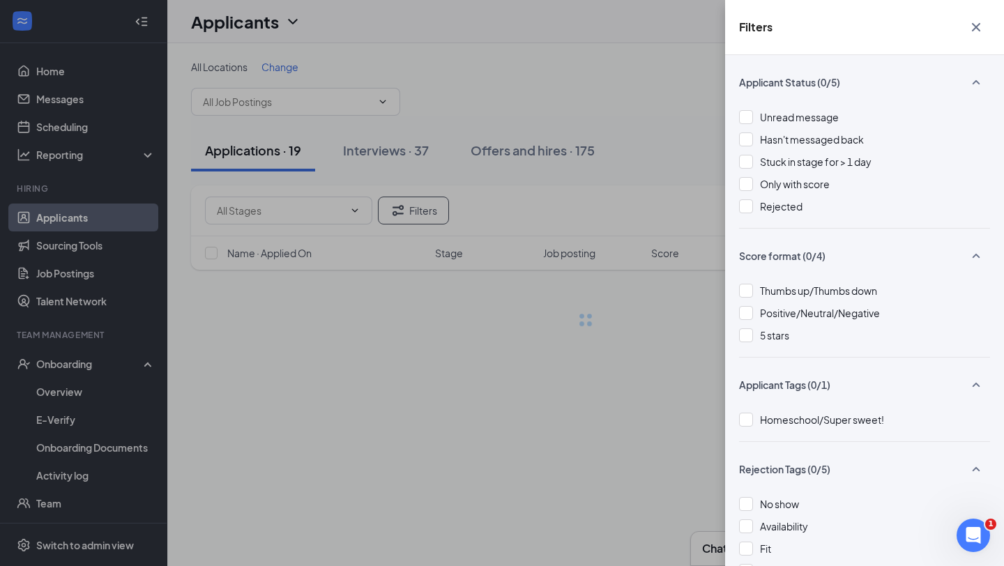
click at [636, 257] on div "Filters Applicant Status (0/5) Unread message Hasn't messaged back Stuck in sta…" at bounding box center [502, 283] width 1004 height 566
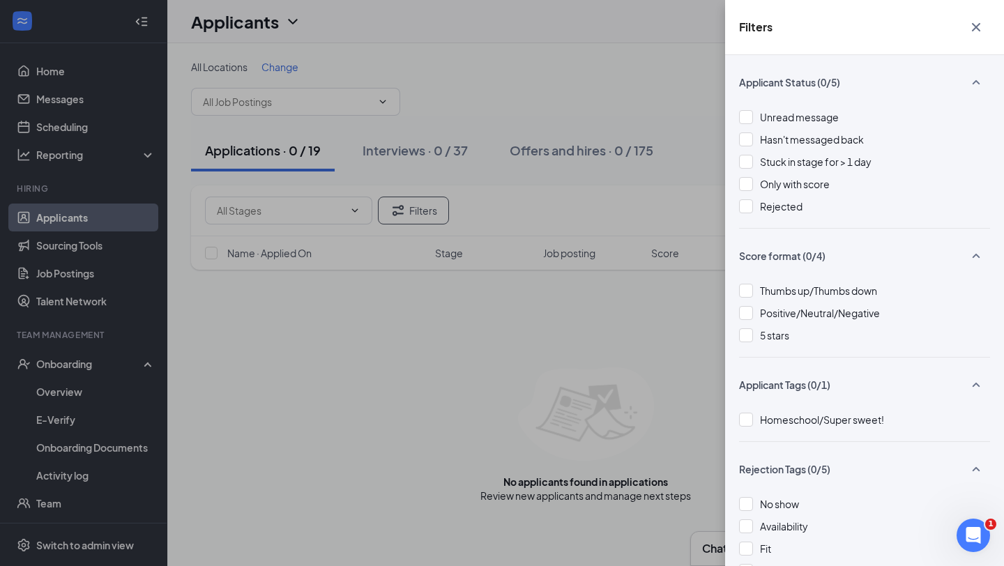
click at [679, 226] on div "Filters Applicant Status (0/5) Unread message Hasn't messaged back Stuck in sta…" at bounding box center [502, 283] width 1004 height 566
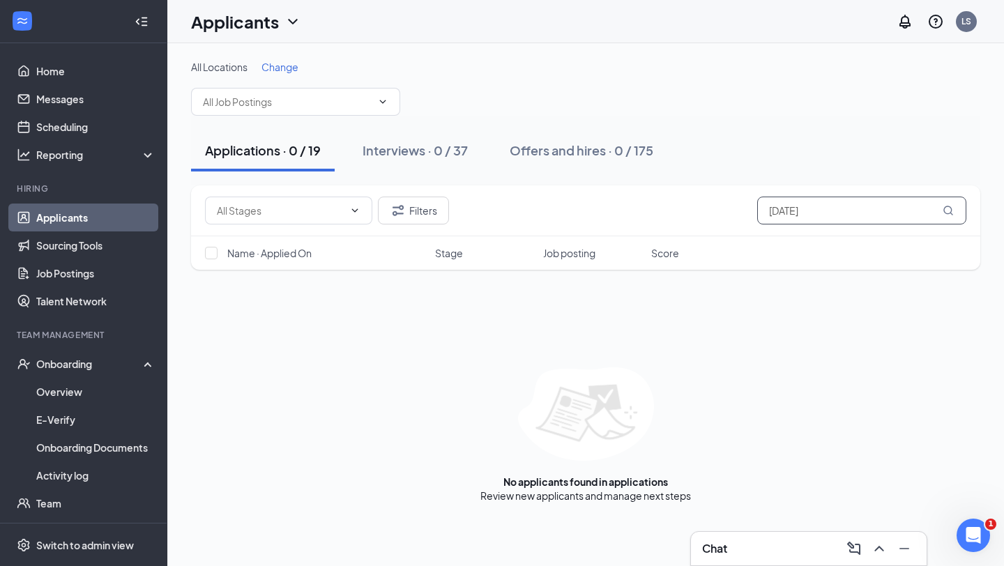
click at [772, 212] on input "jul" at bounding box center [861, 211] width 209 height 28
click at [799, 212] on input "raq" at bounding box center [861, 211] width 209 height 28
type input "jul"
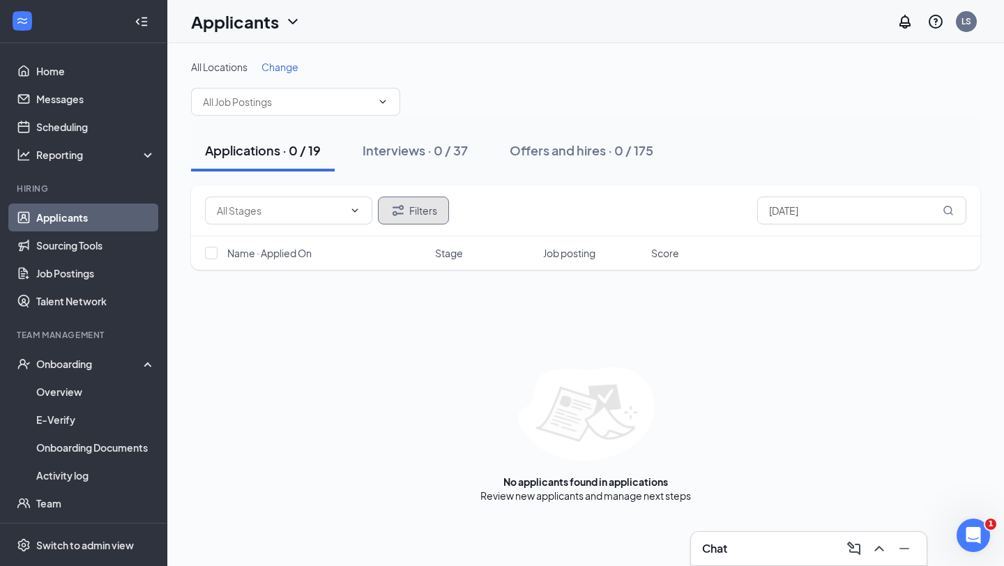
click at [424, 222] on button "Filters" at bounding box center [413, 211] width 71 height 28
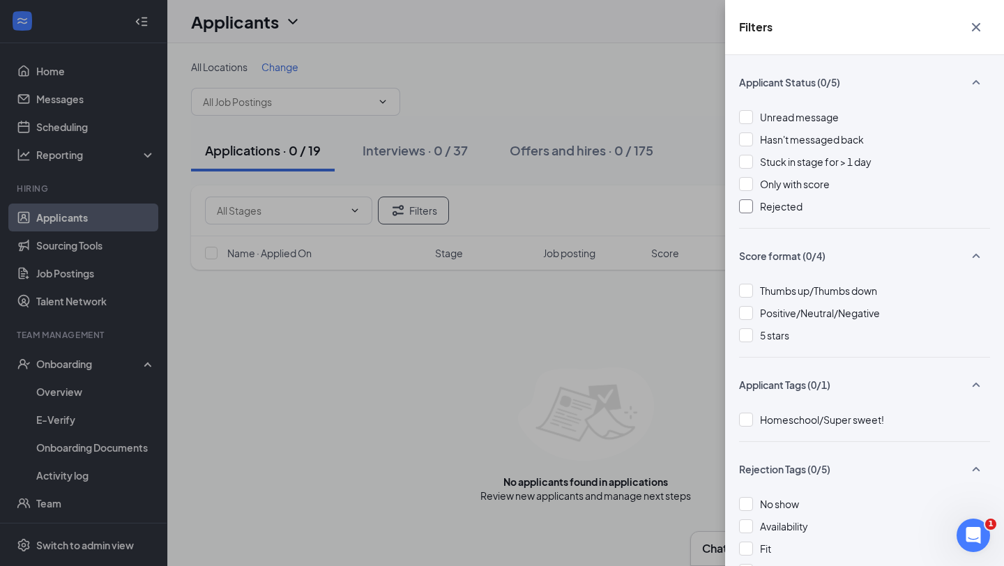
click at [785, 203] on span "Rejected" at bounding box center [781, 206] width 43 height 13
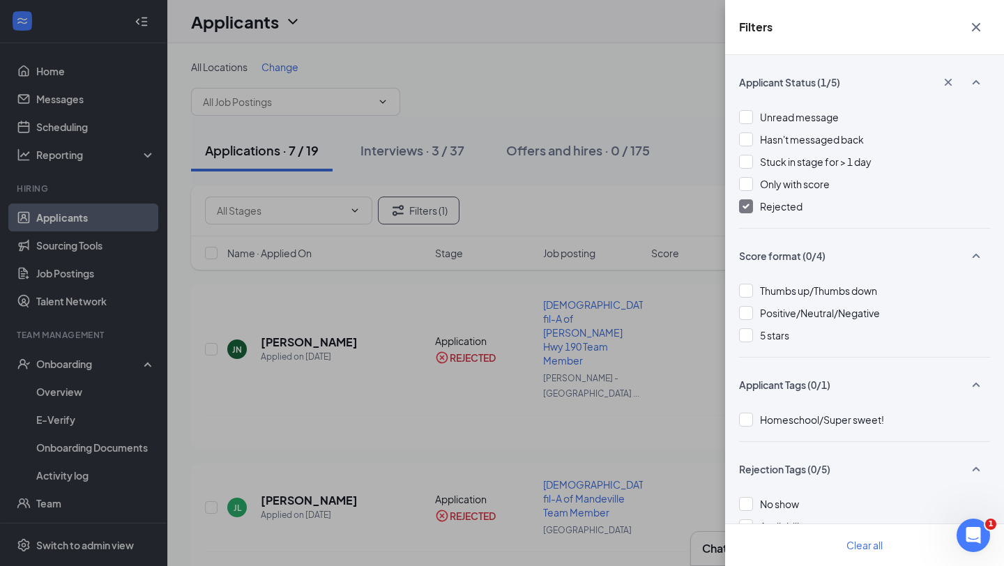
click at [645, 387] on div "Filters Applicant Status (1/5) Unread message Hasn't messaged back Stuck in sta…" at bounding box center [502, 283] width 1004 height 566
click at [311, 328] on div "Filters Applicant Status (1/5) Unread message Hasn't messaged back Stuck in sta…" at bounding box center [502, 283] width 1004 height 566
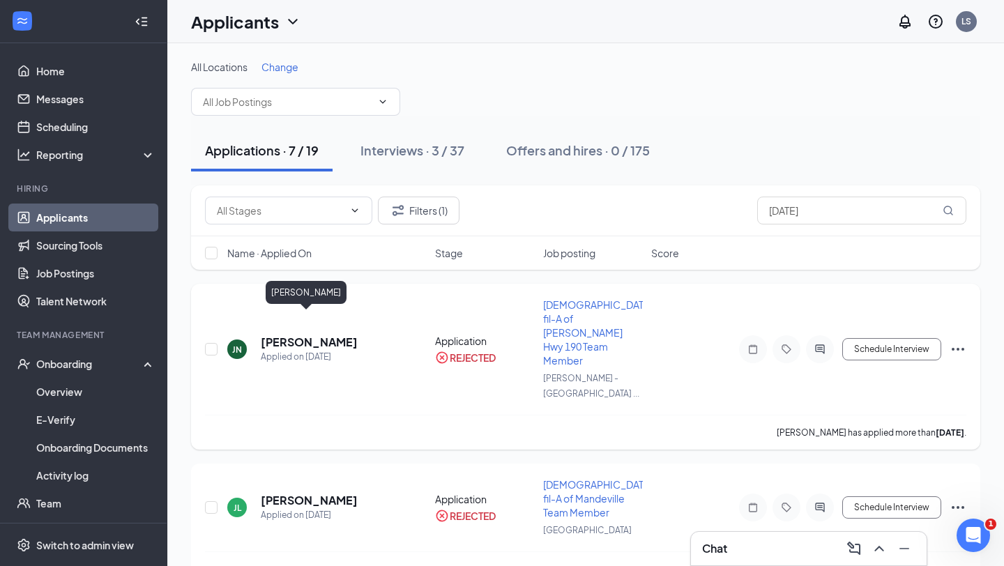
click at [293, 335] on h5 "Julius Nunnery" at bounding box center [309, 342] width 97 height 15
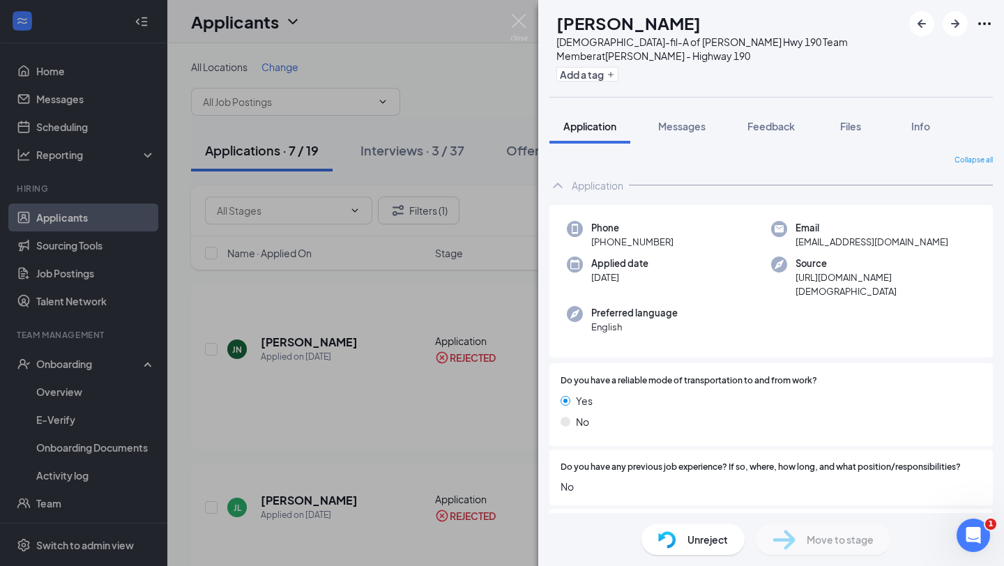
click at [481, 312] on div "JN Julius Nunnery Chick-fil-A of Covington Hwy 190 Team Member at Covington - H…" at bounding box center [502, 283] width 1004 height 566
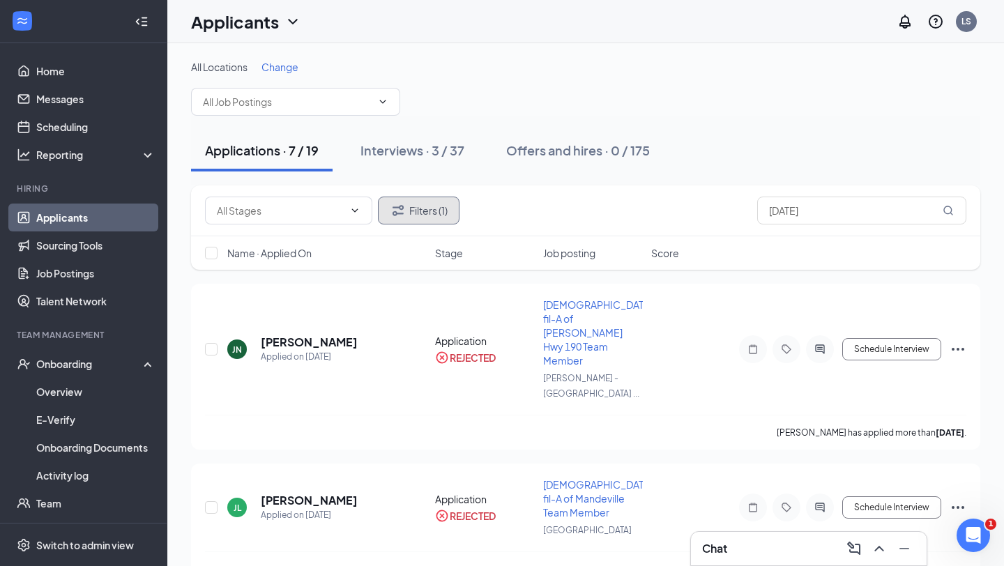
click at [438, 218] on button "Filters (1)" at bounding box center [419, 211] width 82 height 28
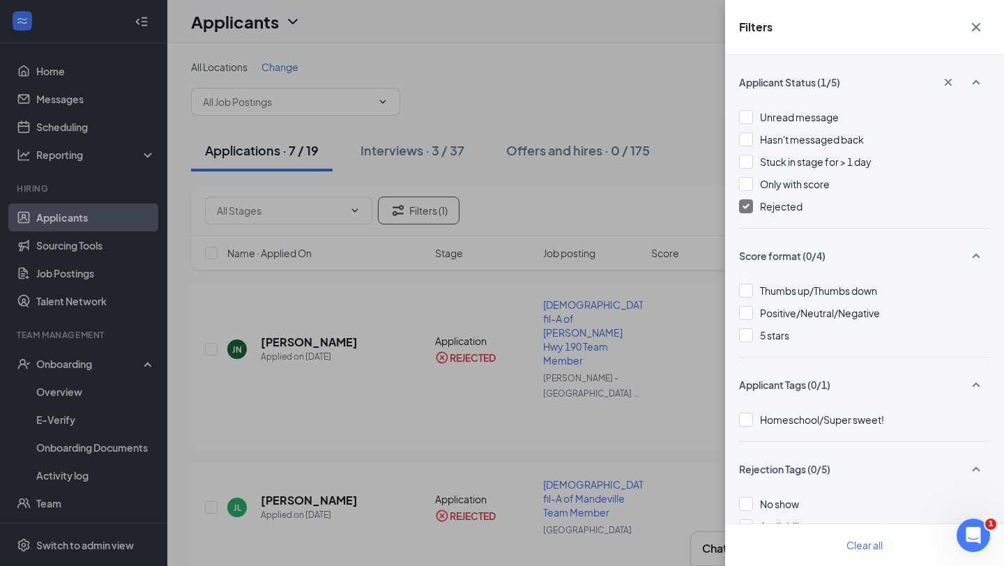
click at [768, 214] on div "Unread message Hasn't messaged back Stuck in stage for > 1 day Only with score …" at bounding box center [864, 168] width 251 height 118
click at [767, 196] on div "Unread message Hasn't messaged back Stuck in stage for > 1 day Only with score …" at bounding box center [864, 168] width 251 height 118
click at [763, 200] on span "Rejected" at bounding box center [781, 206] width 43 height 13
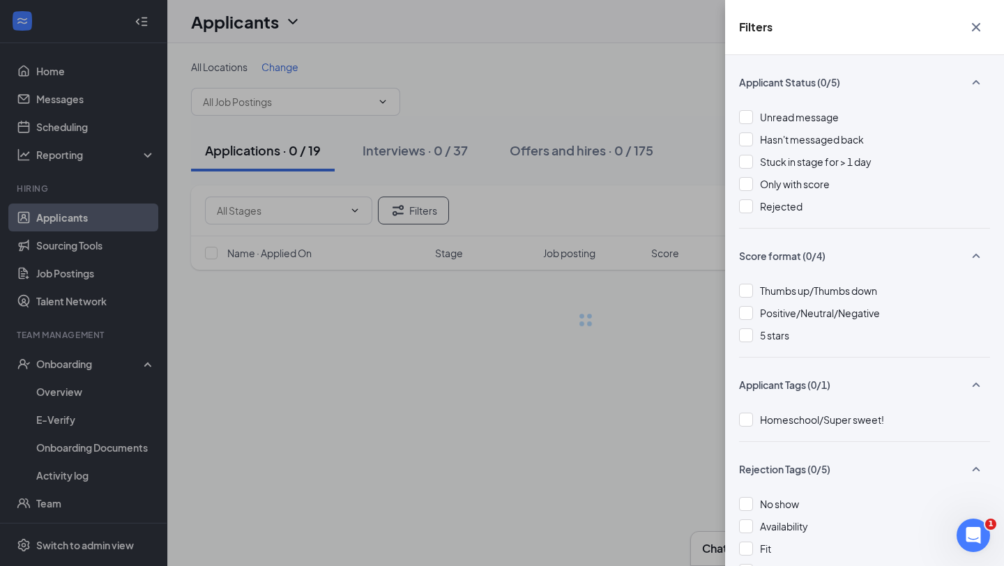
click at [649, 256] on div "Filters Applicant Status (0/5) Unread message Hasn't messaged back Stuck in sta…" at bounding box center [502, 283] width 1004 height 566
click at [497, 270] on div "Filters Applicant Status (0/5) Unread message Hasn't messaged back Stuck in sta…" at bounding box center [502, 283] width 1004 height 566
